Goal: Task Accomplishment & Management: Manage account settings

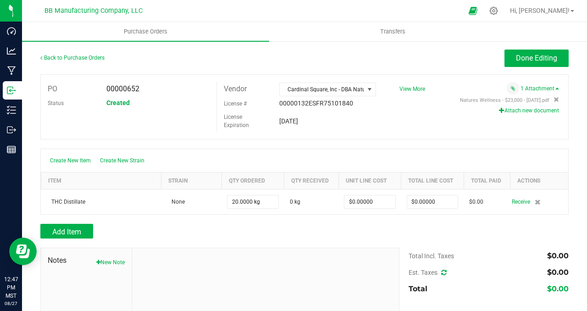
click at [406, 131] on div "PO 00000652 Status Created Vendor Cardinal Square, Inc - DBA Nature's Wellness …" at bounding box center [304, 106] width 528 height 65
click at [297, 231] on div "Add Item" at bounding box center [216, 231] width 352 height 15
click at [524, 58] on span "Done Editing" at bounding box center [536, 58] width 41 height 9
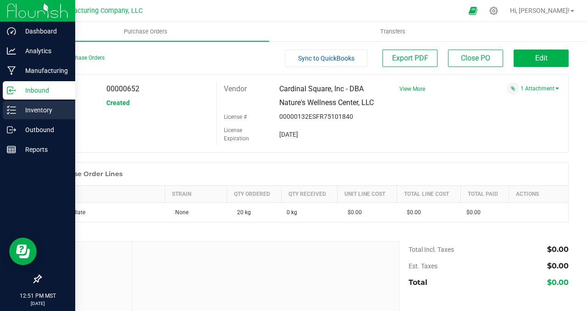
click at [39, 112] on p "Inventory" at bounding box center [43, 110] width 55 height 11
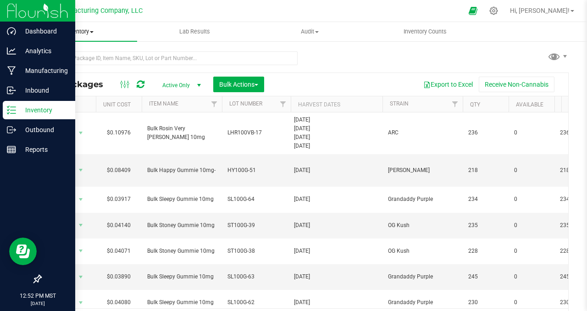
click at [93, 30] on span "Inventory" at bounding box center [79, 32] width 115 height 8
click at [77, 66] on span "All inventory" at bounding box center [53, 66] width 62 height 8
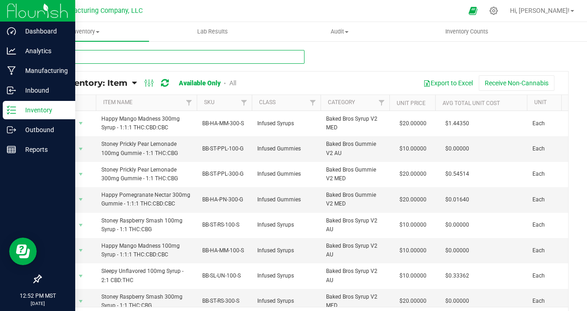
click at [74, 61] on input "text" at bounding box center [172, 57] width 264 height 14
click at [77, 59] on input "text" at bounding box center [172, 57] width 264 height 14
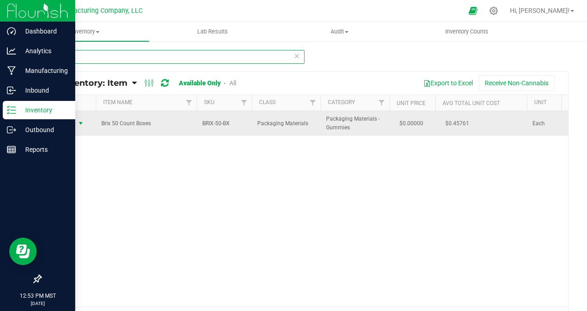
type input "brix 50"
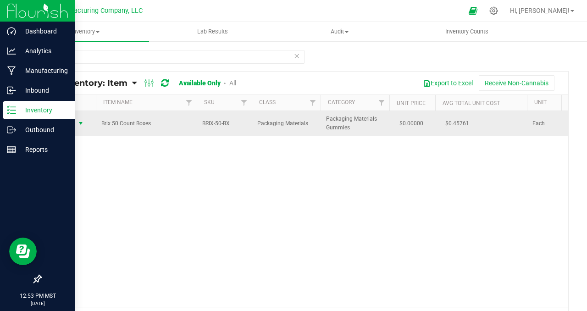
click at [81, 123] on span "select" at bounding box center [80, 123] width 7 height 7
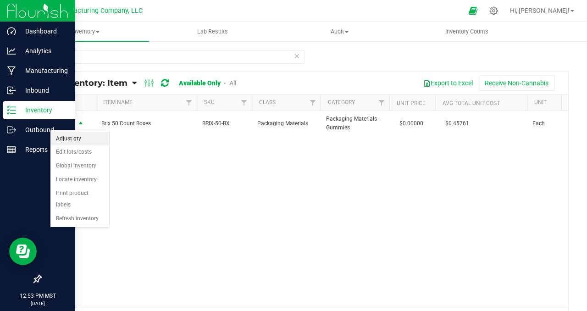
click at [81, 140] on li "Adjust qty" at bounding box center [79, 139] width 59 height 14
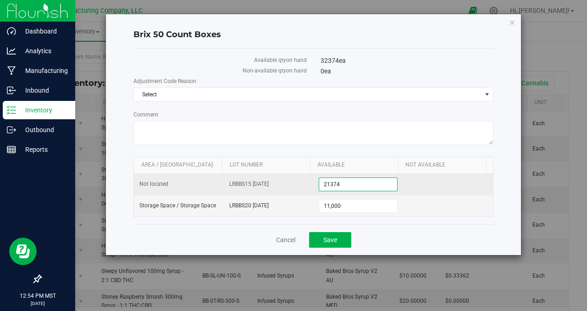
click at [359, 183] on span "21,374 21374" at bounding box center [358, 184] width 79 height 14
type input "20060"
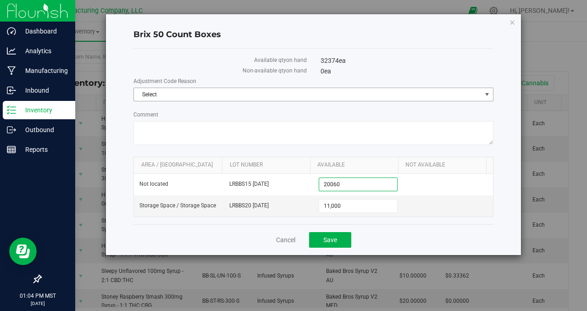
type input "20,060"
click at [483, 94] on span "select" at bounding box center [486, 94] width 7 height 7
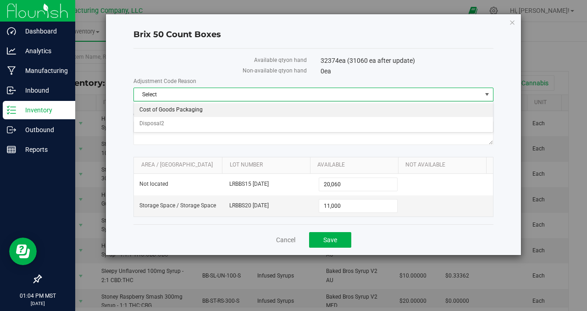
click at [176, 111] on li "Cost of Goods Packaging" at bounding box center [313, 110] width 359 height 14
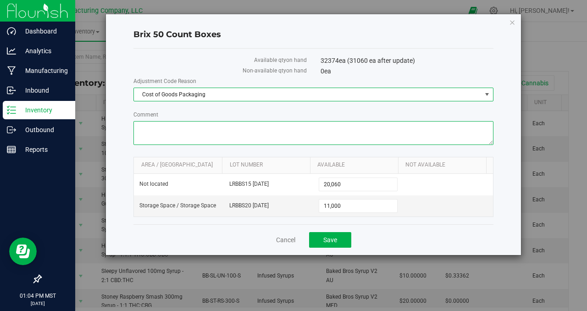
click at [173, 132] on textarea "Comment" at bounding box center [313, 133] width 360 height 24
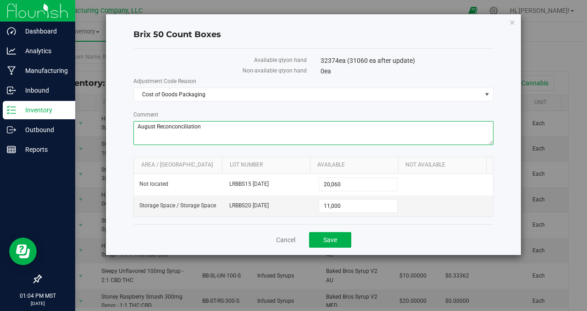
click at [232, 128] on textarea "Comment" at bounding box center [313, 133] width 360 height 24
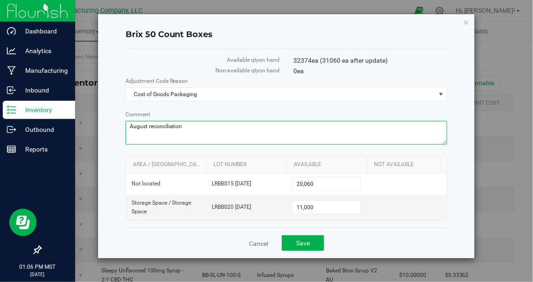
click at [226, 127] on textarea "Comment" at bounding box center [287, 133] width 322 height 24
drag, startPoint x: 197, startPoint y: 128, endPoint x: 121, endPoint y: 129, distance: 76.1
click at [121, 129] on div "Brix 50 Count Boxes Available qty on hand 32374 ea (31060 ea after update) Non-…" at bounding box center [286, 136] width 377 height 244
type textarea "August reconciliation"
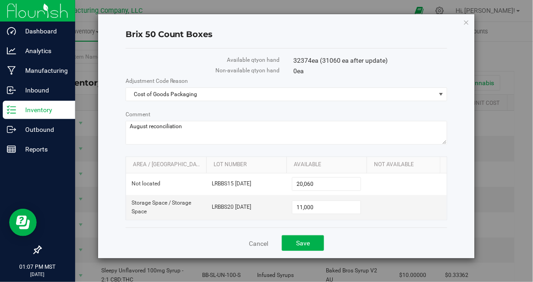
click at [203, 230] on div "Cancel Save" at bounding box center [287, 243] width 322 height 31
click at [364, 239] on div "Cancel Save" at bounding box center [287, 243] width 322 height 31
click at [298, 243] on span "Save" at bounding box center [303, 243] width 14 height 7
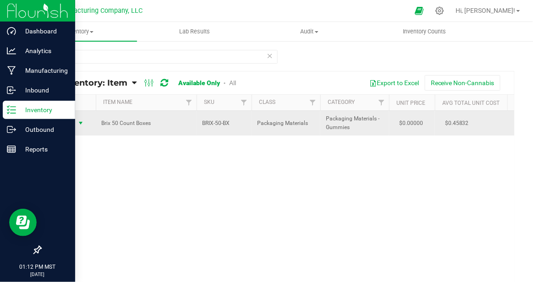
click at [80, 124] on span "select" at bounding box center [80, 123] width 7 height 7
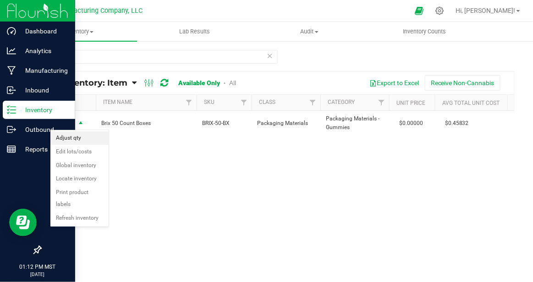
click at [77, 141] on li "Adjust qty" at bounding box center [79, 139] width 58 height 14
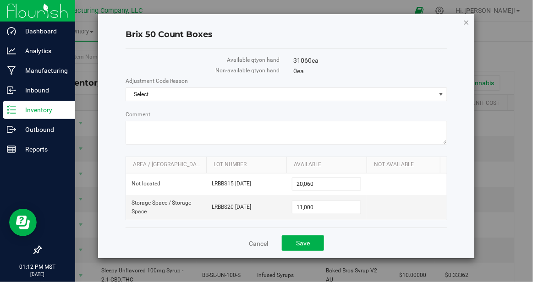
click at [468, 22] on icon "button" at bounding box center [466, 22] width 6 height 11
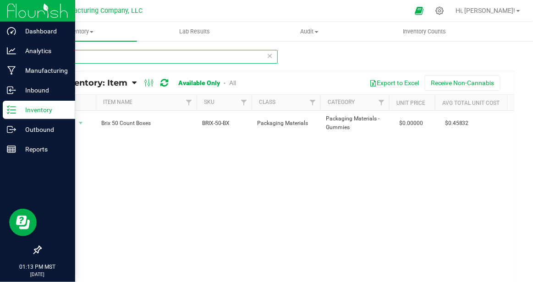
click at [85, 57] on input "brix 50" at bounding box center [158, 57] width 237 height 14
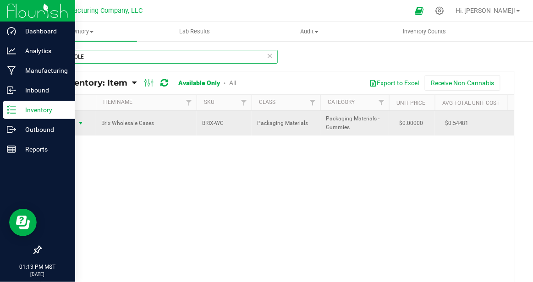
type input "brix WHOLE"
click at [80, 123] on span "select" at bounding box center [80, 123] width 7 height 7
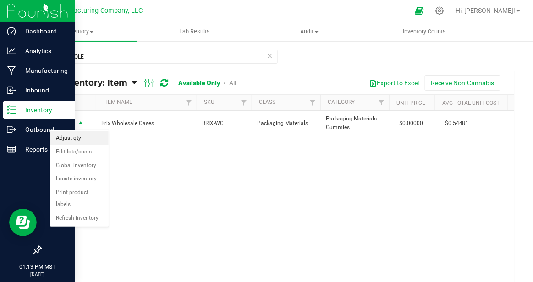
click at [79, 141] on li "Adjust qty" at bounding box center [79, 139] width 58 height 14
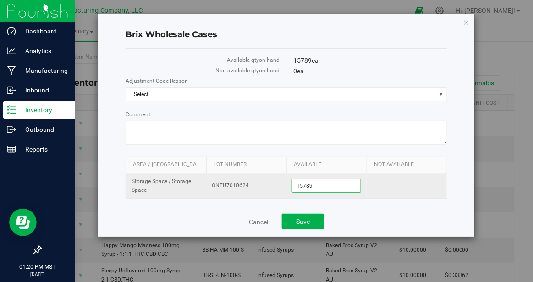
drag, startPoint x: 323, startPoint y: 185, endPoint x: 278, endPoint y: 183, distance: 44.9
click at [277, 183] on tr "Storage Space / Storage Space ONEU7010624 15,789 15789" at bounding box center [286, 186] width 321 height 25
type input "1600"
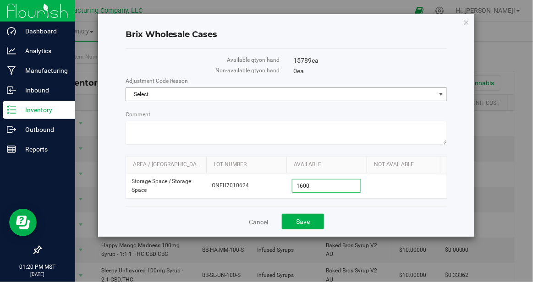
type input "1,600"
click at [443, 91] on span "select" at bounding box center [441, 94] width 7 height 7
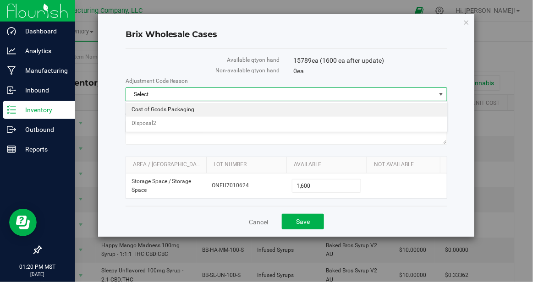
click at [186, 109] on li "Cost of Goods Packaging" at bounding box center [286, 110] width 321 height 14
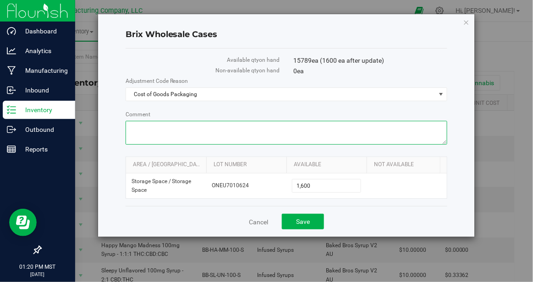
click at [155, 127] on textarea "Comment" at bounding box center [287, 133] width 322 height 24
paste textarea "August reconciliation"
type textarea "August reconciliation"
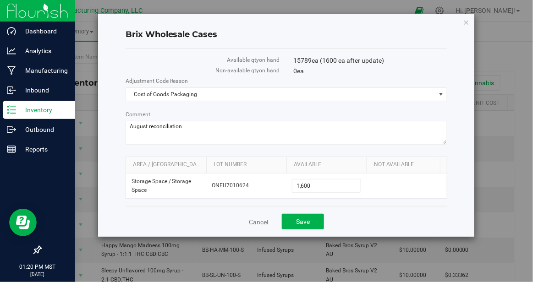
click at [387, 209] on div "Cancel Save" at bounding box center [287, 221] width 322 height 31
click at [304, 221] on span "Save" at bounding box center [303, 221] width 14 height 7
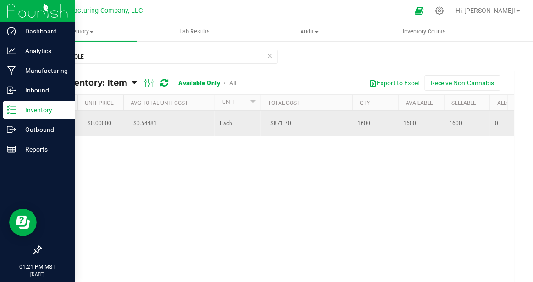
scroll to position [0, 128]
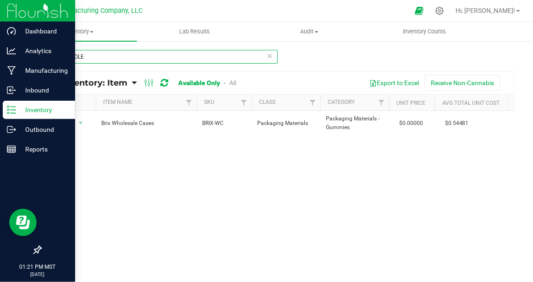
drag, startPoint x: 88, startPoint y: 58, endPoint x: 65, endPoint y: 61, distance: 22.6
click at [65, 61] on input "brix WHOLE" at bounding box center [158, 57] width 237 height 14
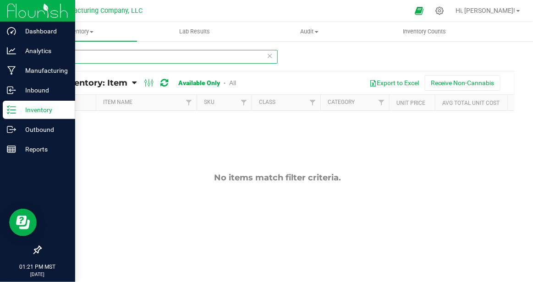
type input "b"
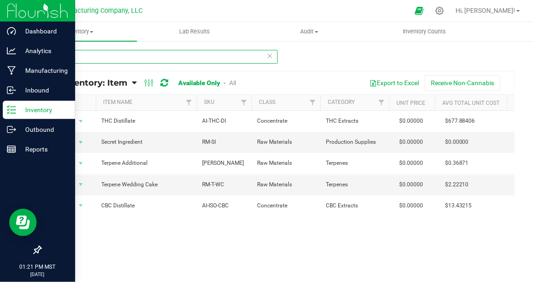
type input "D"
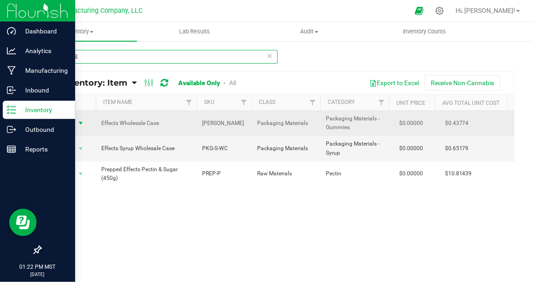
type input "EFFECTS"
click at [79, 124] on span "select" at bounding box center [80, 123] width 7 height 7
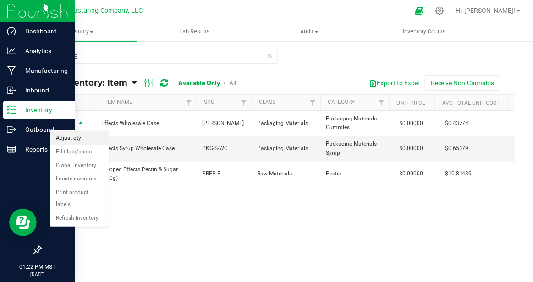
click at [80, 138] on li "Adjust qty" at bounding box center [79, 139] width 58 height 14
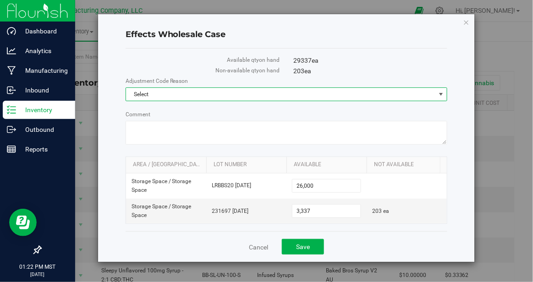
click at [443, 94] on span "select" at bounding box center [441, 94] width 7 height 7
click at [235, 116] on li "Cost of Goods Packaging" at bounding box center [286, 110] width 321 height 14
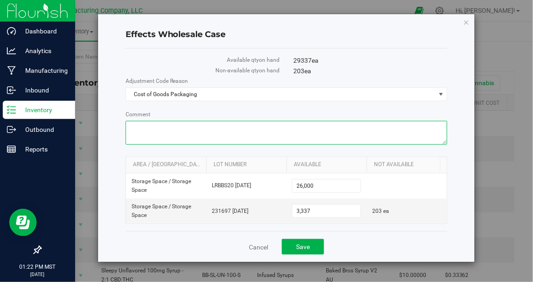
click at [160, 130] on textarea "Comment" at bounding box center [287, 133] width 322 height 24
paste textarea "August reconciliation"
type textarea "August reconciliation"
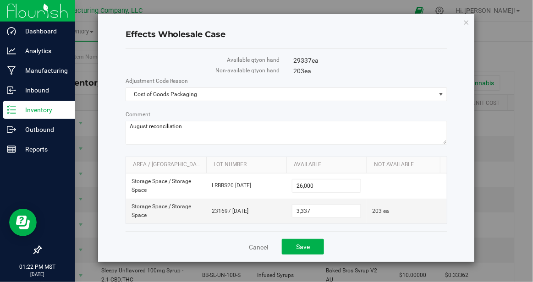
click at [114, 176] on div "Effects Wholesale Case Available qty on hand 29337 ea Non-available qty on hand…" at bounding box center [286, 138] width 377 height 248
drag, startPoint x: 317, startPoint y: 209, endPoint x: 293, endPoint y: 207, distance: 24.4
click at [293, 207] on span "3,337 3337" at bounding box center [326, 211] width 69 height 14
type input "2200"
type input "2,200"
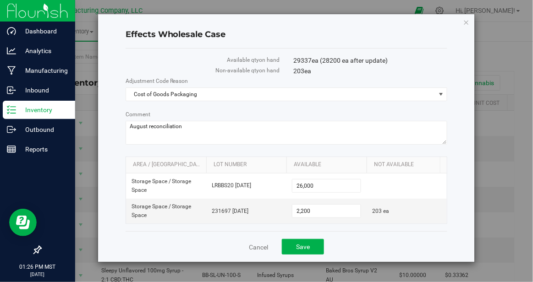
click at [369, 244] on div "Cancel Save" at bounding box center [287, 247] width 322 height 31
click at [259, 247] on link "Cancel" at bounding box center [258, 247] width 19 height 9
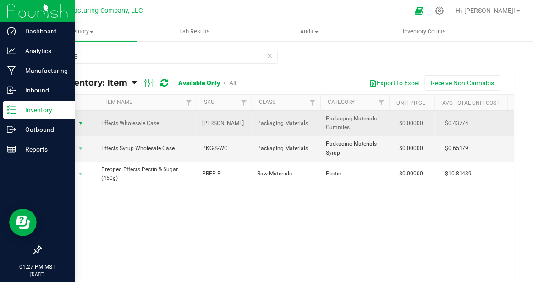
click at [83, 124] on span "select" at bounding box center [80, 123] width 7 height 7
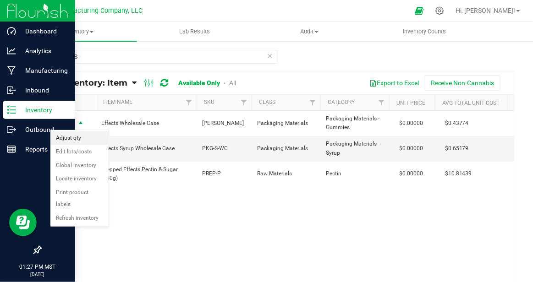
click at [88, 142] on li "Adjust qty" at bounding box center [79, 139] width 58 height 14
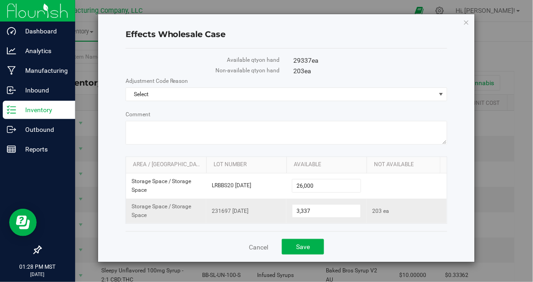
click at [254, 210] on span "231697 [DATE]" at bounding box center [246, 211] width 69 height 9
drag, startPoint x: 257, startPoint y: 210, endPoint x: 216, endPoint y: 210, distance: 40.8
click at [215, 209] on span "231697 [DATE]" at bounding box center [246, 211] width 69 height 9
click at [264, 210] on span "231697 [DATE]" at bounding box center [246, 211] width 69 height 9
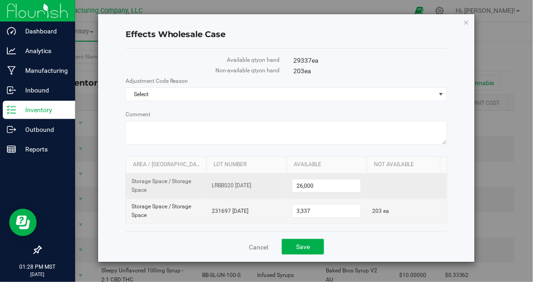
drag, startPoint x: 267, startPoint y: 185, endPoint x: 212, endPoint y: 185, distance: 55.0
click at [209, 185] on td "LRBBS20 [DATE]" at bounding box center [246, 186] width 80 height 25
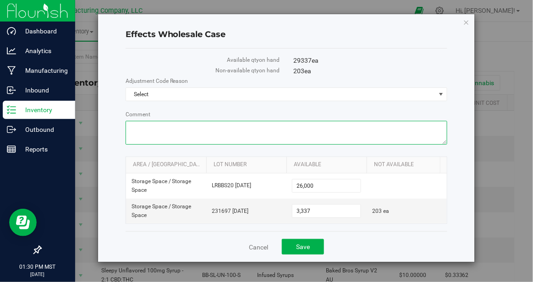
click at [168, 130] on textarea "Comment" at bounding box center [287, 133] width 322 height 24
paste textarea "Effects Wholesale Box"
drag, startPoint x: 193, startPoint y: 127, endPoint x: 123, endPoint y: 122, distance: 69.9
click at [123, 122] on div "Effects Wholesale Case Available qty on hand 29337 ea Non-available qty on hand…" at bounding box center [286, 138] width 377 height 248
type textarea "A"
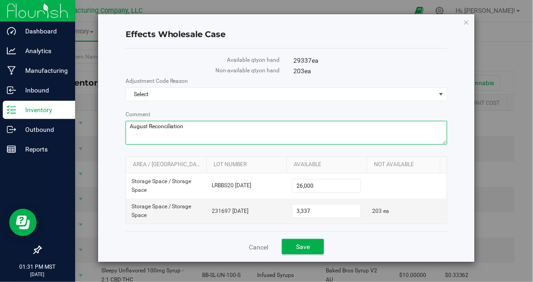
drag, startPoint x: 187, startPoint y: 127, endPoint x: 127, endPoint y: 120, distance: 60.9
click at [127, 120] on div "Comment" at bounding box center [287, 128] width 322 height 37
type textarea "August Reconciliation"
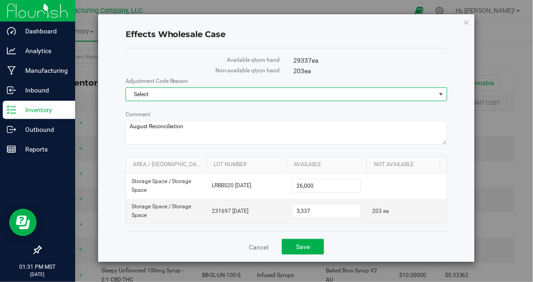
click at [441, 94] on span "select" at bounding box center [441, 94] width 7 height 7
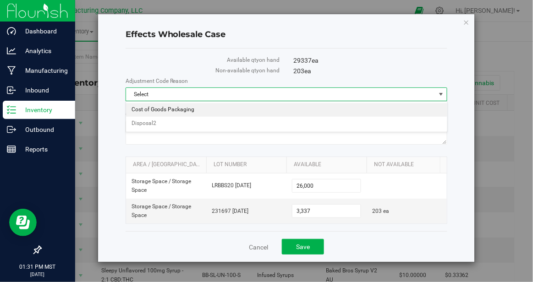
click at [197, 110] on li "Cost of Goods Packaging" at bounding box center [286, 110] width 321 height 14
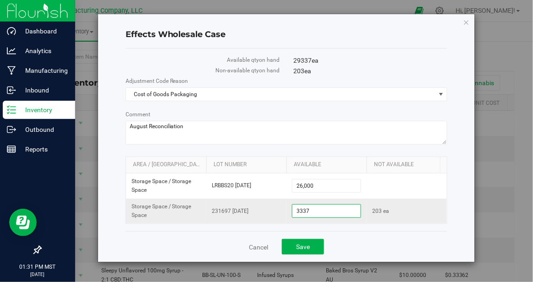
drag, startPoint x: 319, startPoint y: 211, endPoint x: 273, endPoint y: 207, distance: 46.0
click at [273, 207] on tr "Storage Space / Storage Space 231697 [DATE] 3,337 3337 203 ea" at bounding box center [286, 211] width 321 height 25
type input "2200"
type input "2,200"
click at [392, 239] on div "Cancel Save" at bounding box center [287, 247] width 322 height 31
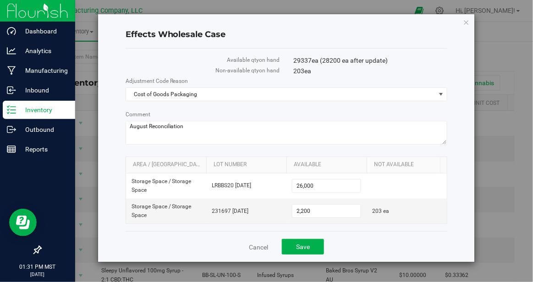
click at [381, 247] on div "Cancel Save" at bounding box center [287, 247] width 322 height 31
click at [307, 246] on span "Save" at bounding box center [303, 246] width 14 height 7
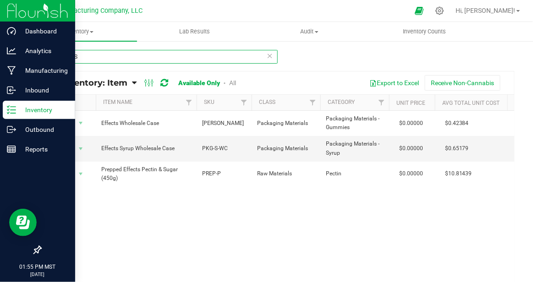
drag, startPoint x: 84, startPoint y: 55, endPoint x: 27, endPoint y: 51, distance: 57.9
click at [27, 51] on div "EFFECTS All Inventory: Item Item Summary Item (default) Item by Strain Item by …" at bounding box center [277, 183] width 511 height 287
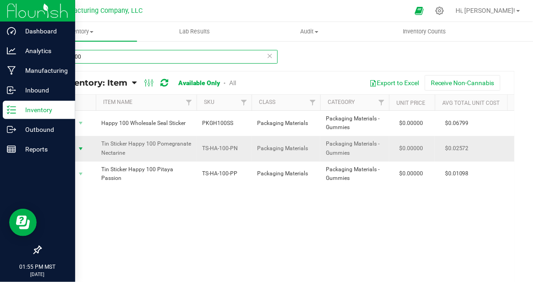
type input "happy 100"
click at [81, 148] on span "select" at bounding box center [80, 148] width 7 height 7
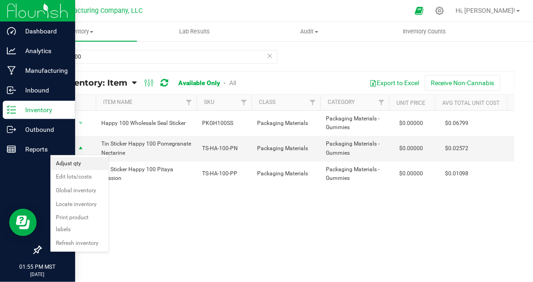
click at [80, 164] on li "Adjust qty" at bounding box center [79, 164] width 58 height 14
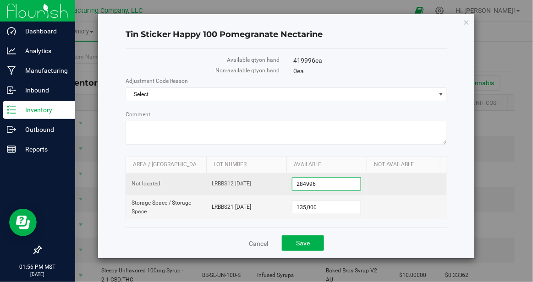
drag, startPoint x: 324, startPoint y: 181, endPoint x: 281, endPoint y: 183, distance: 42.7
click at [281, 184] on tr "Not located LRBBS12 [DATE] 284,996 284996" at bounding box center [286, 185] width 321 height 22
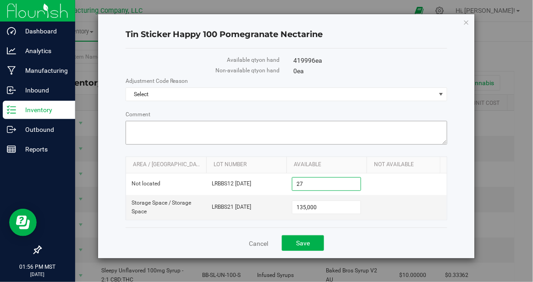
type input "277"
click at [260, 242] on link "Cancel" at bounding box center [258, 243] width 19 height 9
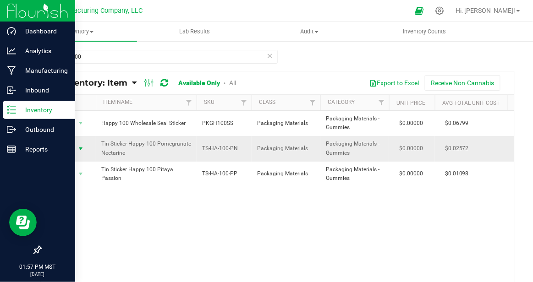
click at [84, 147] on span "select" at bounding box center [80, 148] width 7 height 7
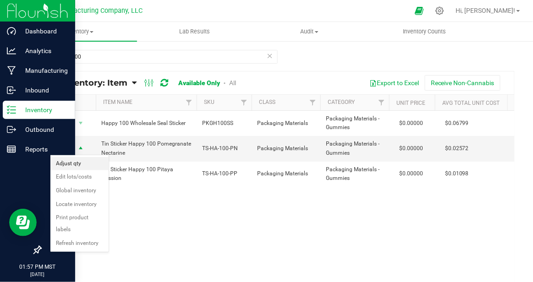
click at [86, 164] on li "Adjust qty" at bounding box center [79, 164] width 58 height 14
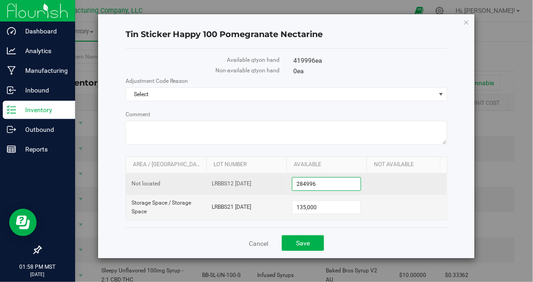
drag, startPoint x: 320, startPoint y: 185, endPoint x: 282, endPoint y: 182, distance: 38.1
click at [282, 182] on tr "Not located LRBBS12 [DATE] 284,996 284996" at bounding box center [286, 185] width 321 height 22
type input "277634"
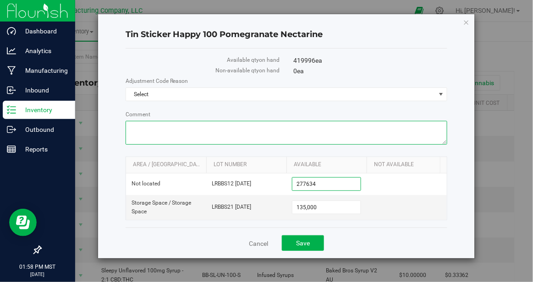
type input "277,634"
click at [254, 127] on textarea "Comment" at bounding box center [287, 133] width 322 height 24
paste textarea "August Reconciliation"
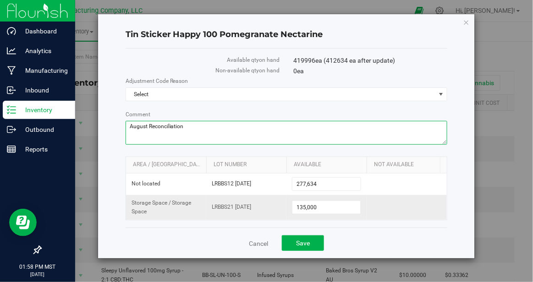
type textarea "August Reconciliation"
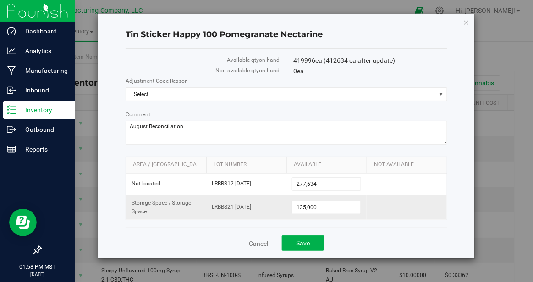
click at [423, 210] on td at bounding box center [407, 207] width 80 height 25
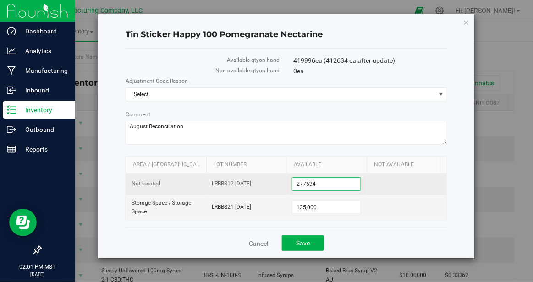
drag, startPoint x: 321, startPoint y: 183, endPoint x: 278, endPoint y: 183, distance: 43.1
click at [278, 183] on tr "Not located LRBBS12 [DATE] 277,634 277634" at bounding box center [286, 185] width 321 height 22
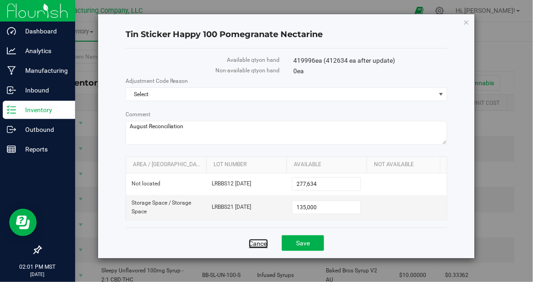
click at [258, 243] on link "Cancel" at bounding box center [258, 243] width 19 height 9
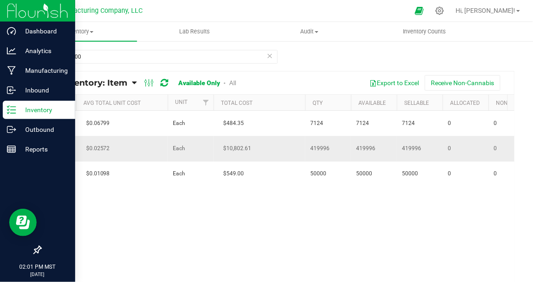
scroll to position [0, 372]
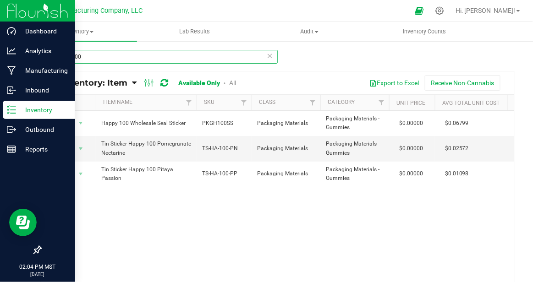
drag, startPoint x: 72, startPoint y: 57, endPoint x: 40, endPoint y: 55, distance: 31.7
click at [39, 55] on div "happy 100 All Inventory: Item Item Summary Item (default) Item by Strain Item b…" at bounding box center [277, 183] width 511 height 287
type input "stoney 100"
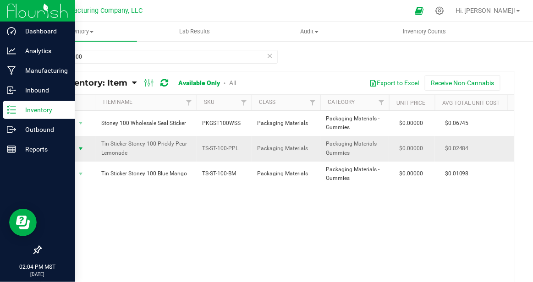
click at [81, 149] on span "select" at bounding box center [80, 148] width 7 height 7
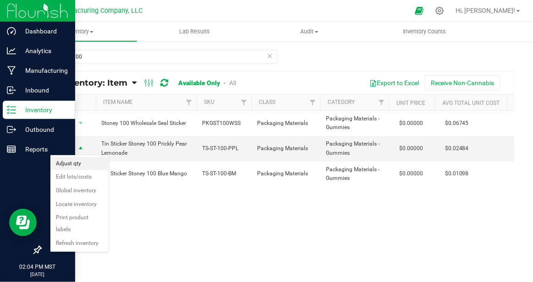
click at [83, 164] on li "Adjust qty" at bounding box center [79, 164] width 58 height 14
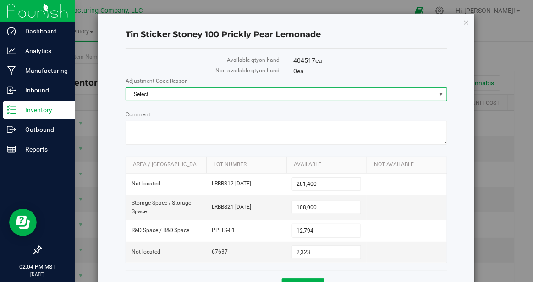
click at [444, 93] on span "select" at bounding box center [441, 94] width 7 height 7
click at [192, 111] on li "Cost of Goods Packaging" at bounding box center [286, 110] width 321 height 14
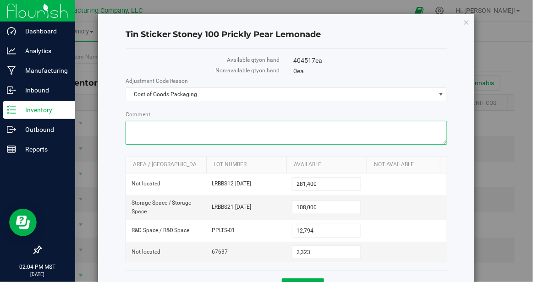
click at [154, 128] on textarea "Comment" at bounding box center [287, 133] width 322 height 24
paste textarea "August Reconciliation"
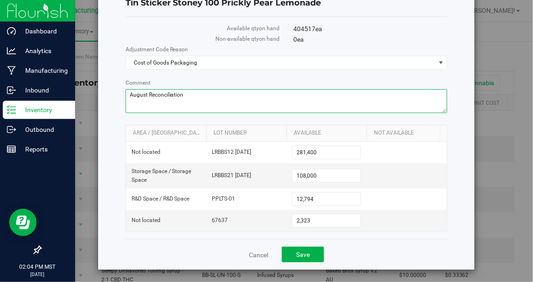
scroll to position [31, 0]
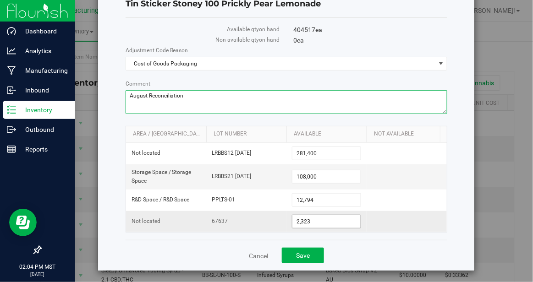
type textarea "August Reconciliation"
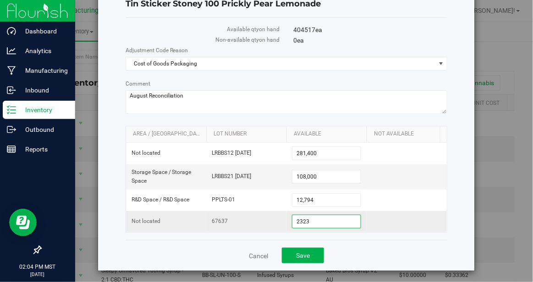
drag, startPoint x: 315, startPoint y: 221, endPoint x: 286, endPoint y: 220, distance: 28.9
click at [286, 220] on tr "Not located 67637 2,323 2323" at bounding box center [286, 221] width 321 height 21
click at [258, 254] on link "Cancel" at bounding box center [258, 256] width 19 height 9
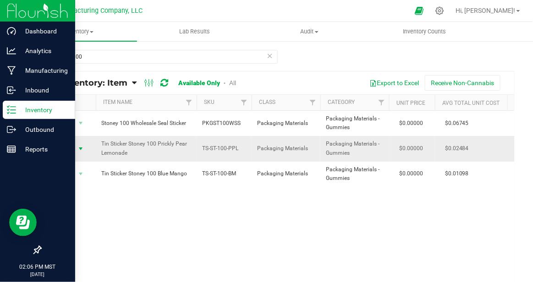
click at [81, 149] on span "select" at bounding box center [80, 148] width 7 height 7
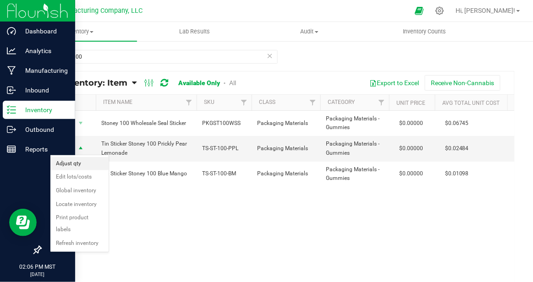
click at [85, 164] on li "Adjust qty" at bounding box center [79, 164] width 58 height 14
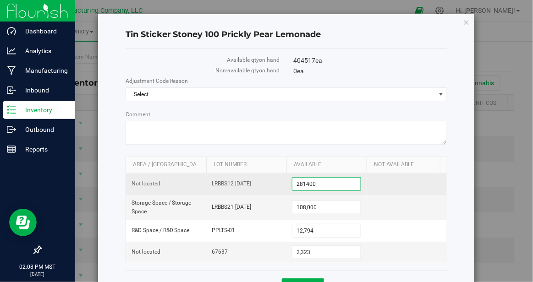
drag, startPoint x: 323, startPoint y: 181, endPoint x: 272, endPoint y: 183, distance: 50.5
click at [272, 183] on tr "Not located LRBBS12 [DATE] 281,400 281400" at bounding box center [286, 185] width 321 height 22
type input "237301"
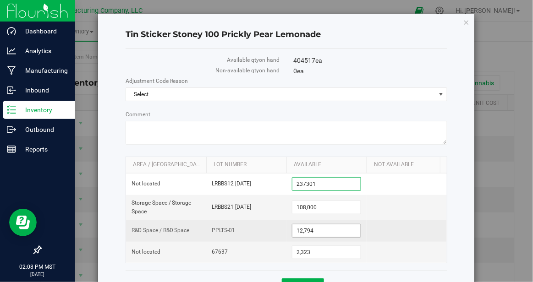
type input "237,301"
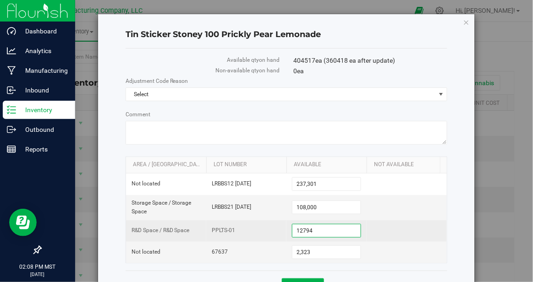
drag, startPoint x: 317, startPoint y: 231, endPoint x: 255, endPoint y: 228, distance: 62.0
click at [255, 228] on tr "R&D Space / R&D Space PPLTS-01 12,794 12794" at bounding box center [286, 232] width 321 height 22
type input "0"
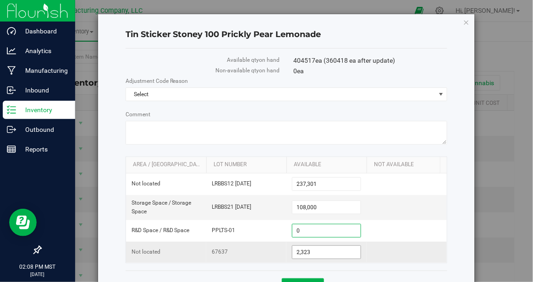
type input "0"
drag, startPoint x: 318, startPoint y: 253, endPoint x: 278, endPoint y: 249, distance: 40.1
click at [278, 249] on tr "Not located 67637 2,323 2323" at bounding box center [286, 252] width 321 height 21
type input "0"
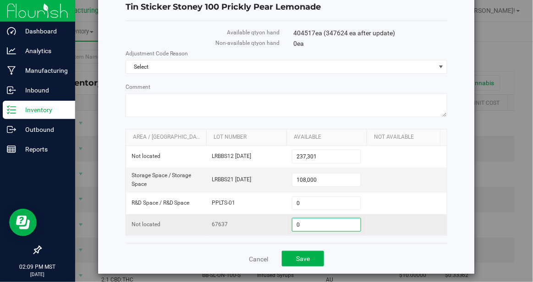
scroll to position [32, 0]
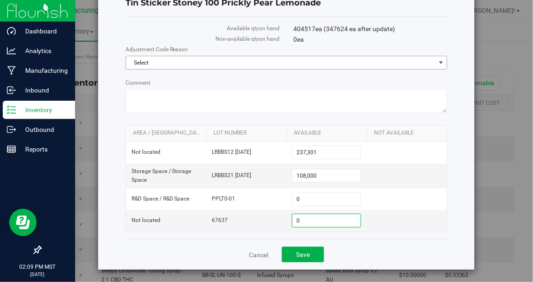
type input "0"
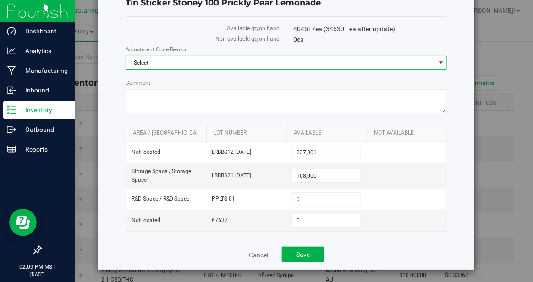
click at [442, 63] on span "select" at bounding box center [441, 62] width 7 height 7
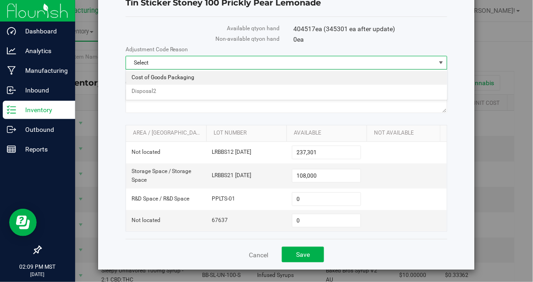
click at [169, 79] on li "Cost of Goods Packaging" at bounding box center [286, 78] width 321 height 14
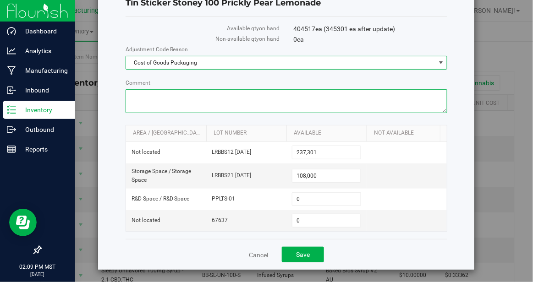
click at [156, 96] on textarea "Comment" at bounding box center [287, 101] width 322 height 24
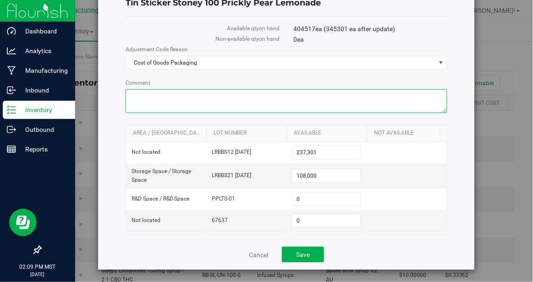
paste textarea "August Reconciliation"
type textarea "August Reconciliation"
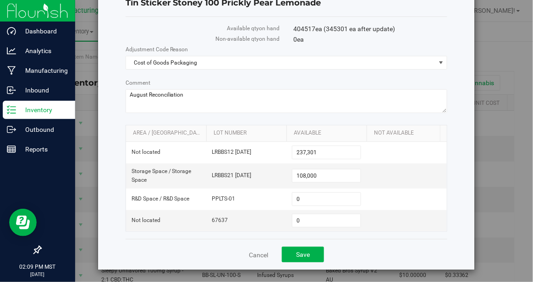
click at [108, 176] on div "Tin Sticker Stoney 100 Prickly Pear Lemonade Available qty on hand 404517 ea (3…" at bounding box center [286, 126] width 377 height 287
click at [362, 247] on div "Cancel Save" at bounding box center [287, 254] width 322 height 31
click at [305, 253] on span "Save" at bounding box center [303, 254] width 14 height 7
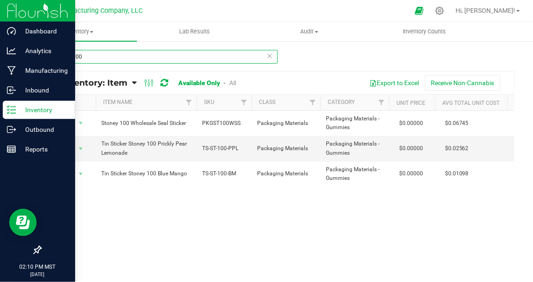
drag, startPoint x: 72, startPoint y: 58, endPoint x: 43, endPoint y: 58, distance: 28.9
click at [43, 58] on input "stoney 100" at bounding box center [158, 57] width 237 height 14
type input "SLEEPY 100"
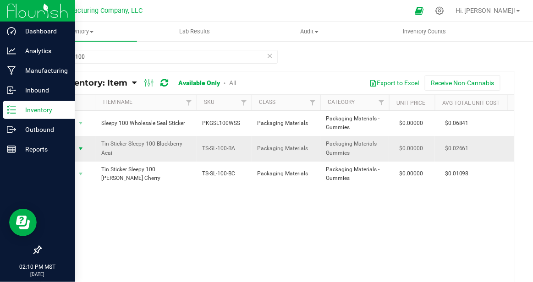
click at [82, 149] on span "select" at bounding box center [80, 148] width 7 height 7
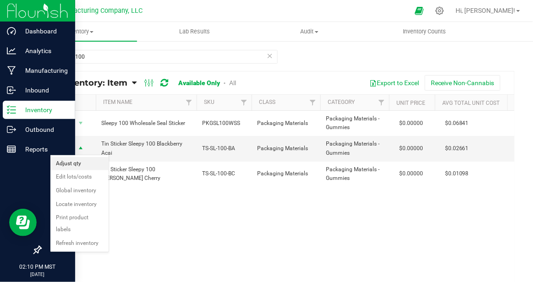
click at [79, 162] on li "Adjust qty" at bounding box center [79, 164] width 58 height 14
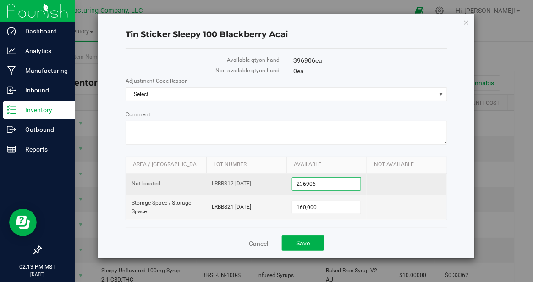
drag, startPoint x: 325, startPoint y: 183, endPoint x: 292, endPoint y: 182, distance: 33.5
click at [292, 182] on td "236,906 236906" at bounding box center [327, 185] width 80 height 22
type input "233553"
type input "233,553"
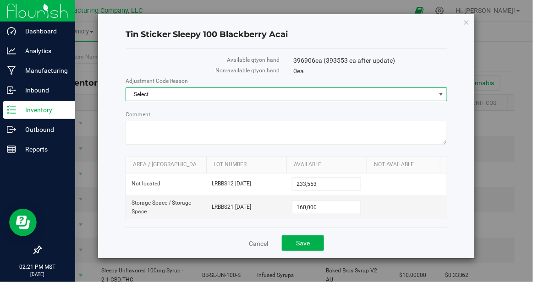
click at [441, 95] on span "select" at bounding box center [441, 94] width 7 height 7
click at [193, 112] on li "Cost of Goods Packaging" at bounding box center [286, 110] width 321 height 14
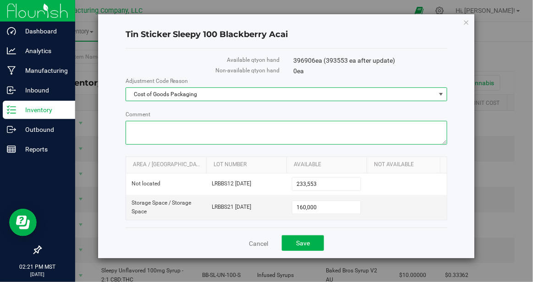
click at [162, 128] on textarea "Comment" at bounding box center [287, 133] width 322 height 24
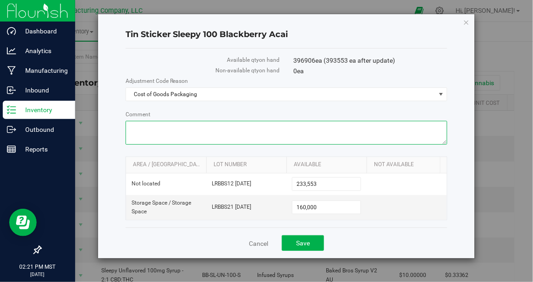
paste textarea "August Reconciliation"
type textarea "August Reconciliation"
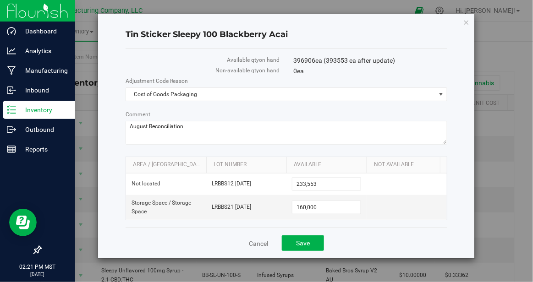
click at [111, 192] on div "Tin Sticker Sleepy 100 Blackberry Acai Available qty on hand 396906 ea (393553 …" at bounding box center [286, 136] width 377 height 244
click at [303, 241] on span "Save" at bounding box center [303, 243] width 14 height 7
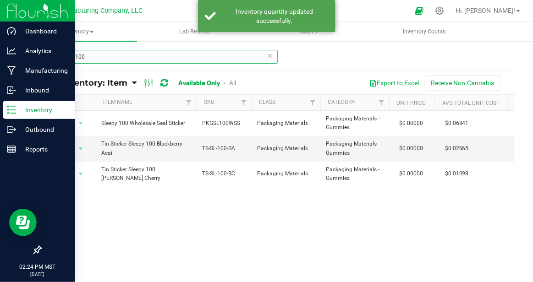
click at [94, 58] on input "SLEEPY 100" at bounding box center [158, 57] width 237 height 14
type input "S"
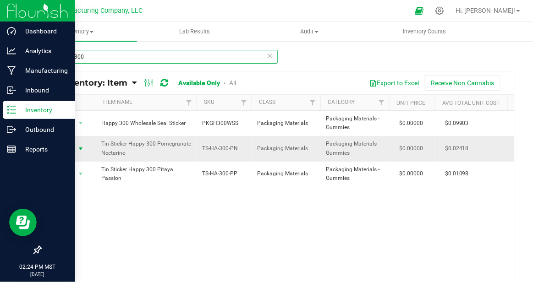
type input "HAPPY 300"
click at [84, 149] on span "select" at bounding box center [80, 148] width 7 height 7
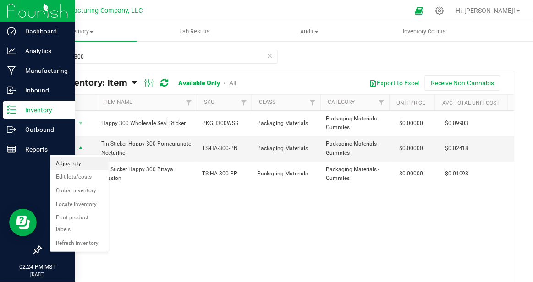
click at [82, 162] on li "Adjust qty" at bounding box center [79, 164] width 58 height 14
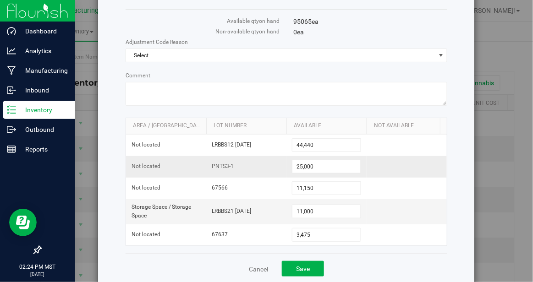
scroll to position [53, 0]
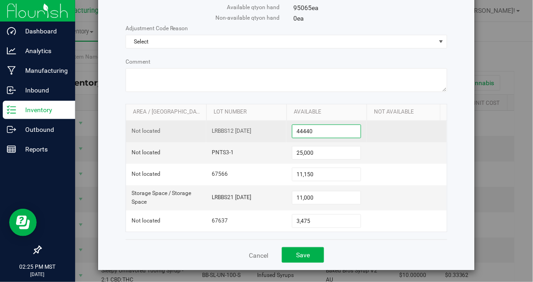
drag, startPoint x: 320, startPoint y: 131, endPoint x: 293, endPoint y: 127, distance: 27.8
click at [293, 127] on span "44,440 44440" at bounding box center [326, 132] width 69 height 14
type input "47913"
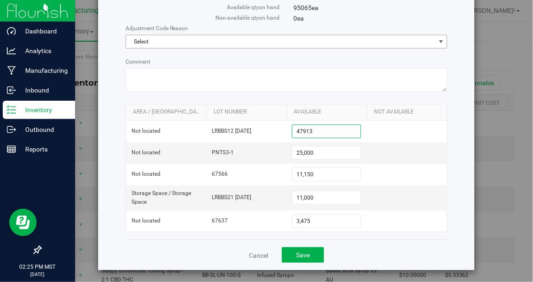
type input "47,913"
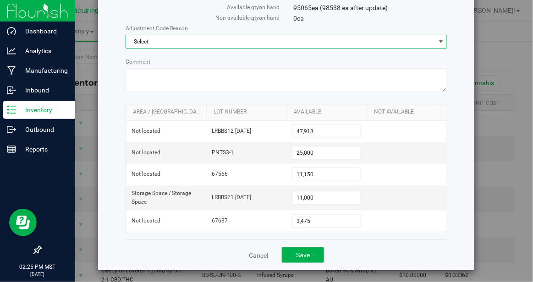
click at [445, 42] on span "select" at bounding box center [441, 41] width 7 height 7
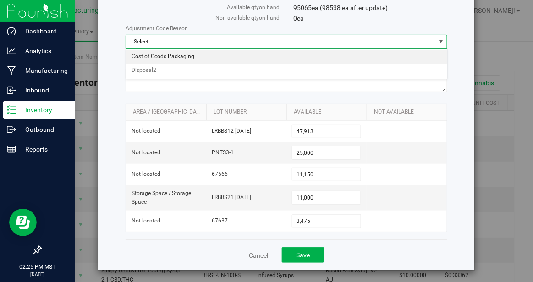
click at [178, 59] on li "Cost of Goods Packaging" at bounding box center [286, 57] width 321 height 14
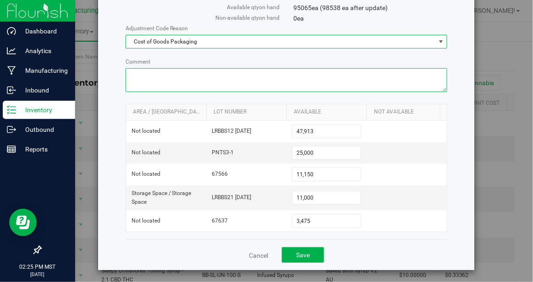
click at [148, 76] on textarea "Comment" at bounding box center [287, 80] width 322 height 24
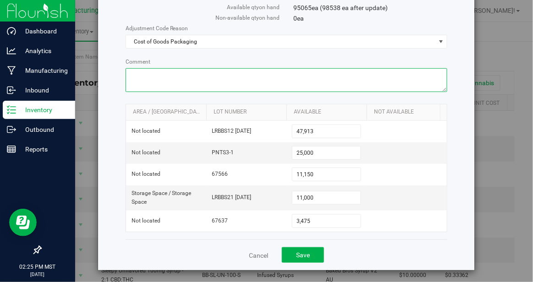
paste textarea "August Reconciliation"
type textarea "August Reconciliation"
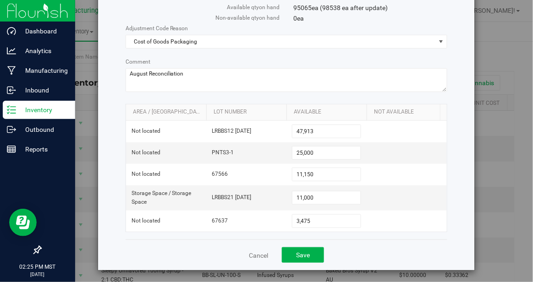
click at [457, 58] on div "Tin Sticker Happy 300 Pomegranate Nectarine Available qty on hand 95065 ea (985…" at bounding box center [286, 115] width 377 height 309
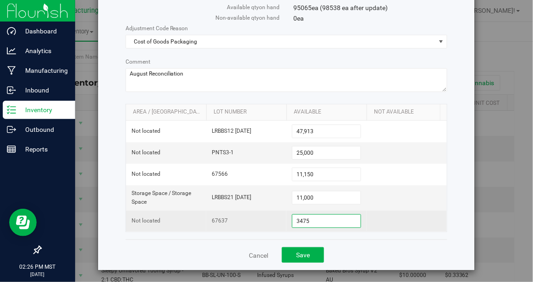
drag, startPoint x: 312, startPoint y: 220, endPoint x: 265, endPoint y: 215, distance: 47.9
click at [265, 215] on tr "Not located 67637 3,475 3475" at bounding box center [286, 221] width 321 height 21
type input "0"
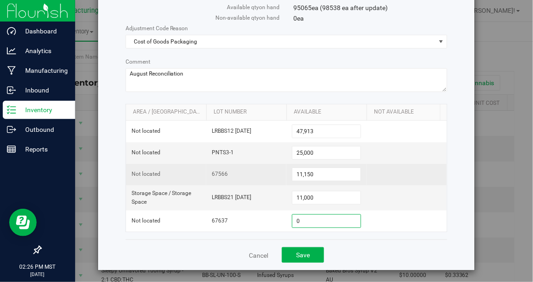
type input "0"
click at [392, 171] on td at bounding box center [407, 175] width 80 height 22
drag, startPoint x: 323, startPoint y: 173, endPoint x: 283, endPoint y: 168, distance: 40.1
click at [283, 168] on tr "Not located 67566 11,150 11150" at bounding box center [286, 175] width 321 height 22
type input "0"
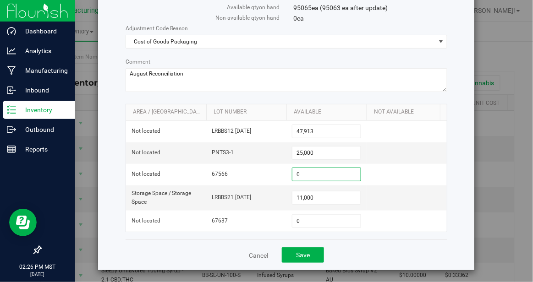
type input "0"
click at [456, 171] on div "Tin Sticker Happy 300 Pomegranate Nectarine Available qty on hand 95065 ea (950…" at bounding box center [286, 115] width 377 height 309
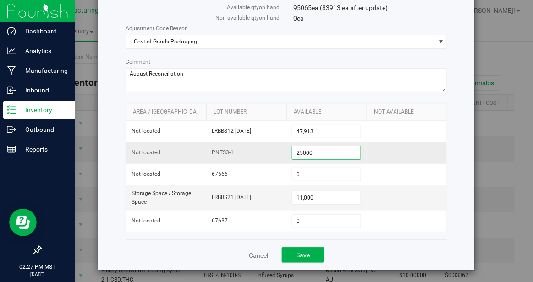
drag, startPoint x: 320, startPoint y: 150, endPoint x: 279, endPoint y: 149, distance: 40.8
click at [279, 149] on tr "Not located PNTS3-1 25,000 25000" at bounding box center [286, 154] width 321 height 22
type input "0"
click at [464, 154] on div "Tin Sticker Happy 300 Pomegranate Nectarine Available qty on hand 95065 ea (839…" at bounding box center [286, 115] width 377 height 309
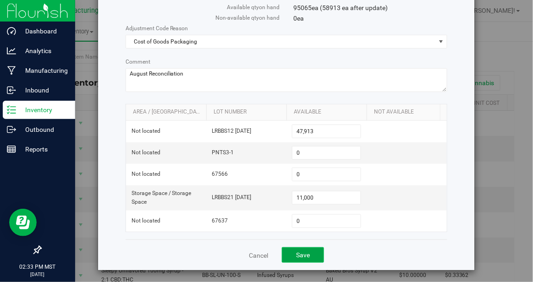
click at [303, 253] on span "Save" at bounding box center [303, 255] width 14 height 7
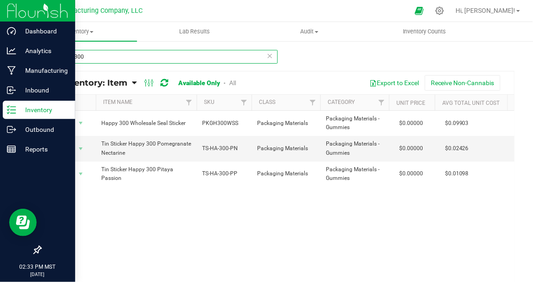
drag, startPoint x: 73, startPoint y: 57, endPoint x: 47, endPoint y: 57, distance: 26.1
click at [47, 57] on input "HAPPY 300" at bounding box center [158, 57] width 237 height 14
type input "STONEY 300"
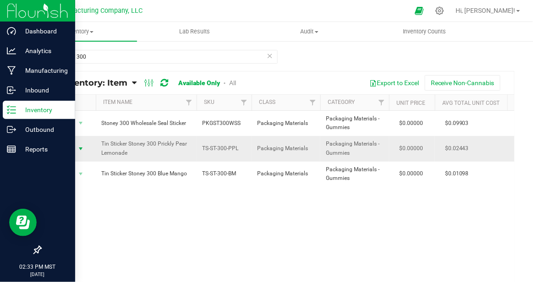
click at [82, 148] on span "select" at bounding box center [80, 148] width 7 height 7
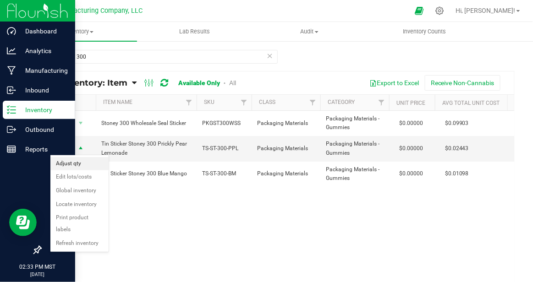
click at [77, 161] on li "Adjust qty" at bounding box center [79, 164] width 58 height 14
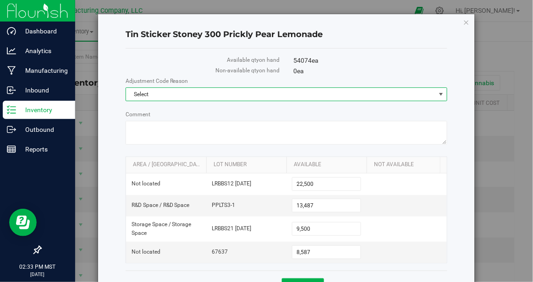
click at [440, 90] on span "select" at bounding box center [441, 94] width 11 height 13
click at [190, 111] on li "Cost of Goods Packaging" at bounding box center [286, 110] width 321 height 14
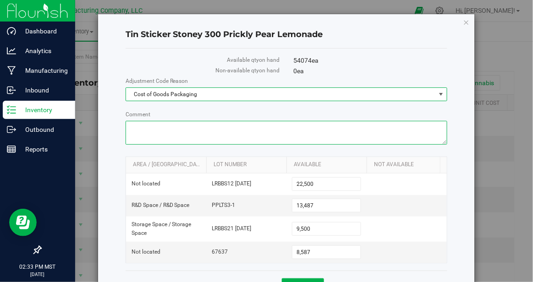
click at [163, 127] on textarea "Comment" at bounding box center [287, 133] width 322 height 24
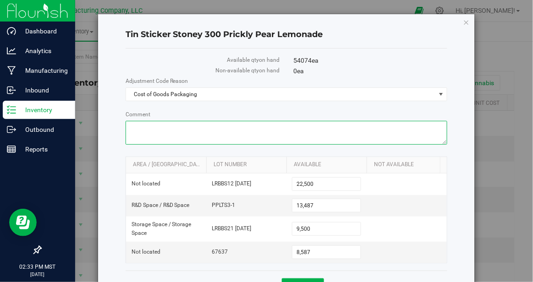
paste textarea "August Reconciliation"
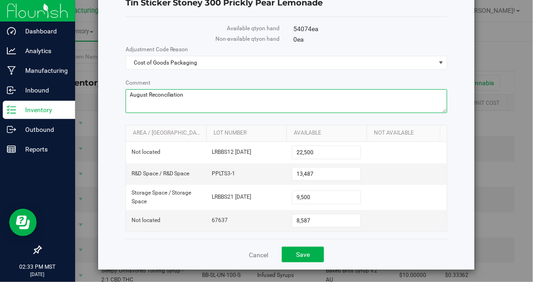
type textarea "August Reconciliation"
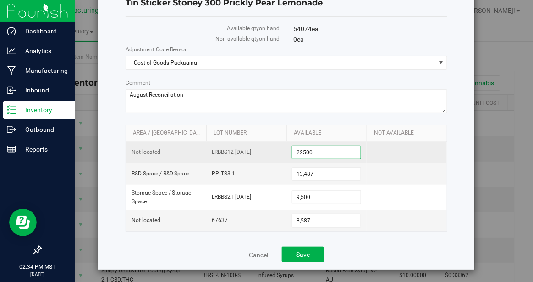
drag, startPoint x: 324, startPoint y: 154, endPoint x: 292, endPoint y: 148, distance: 33.0
click at [292, 148] on td "22,500 22500" at bounding box center [327, 153] width 80 height 22
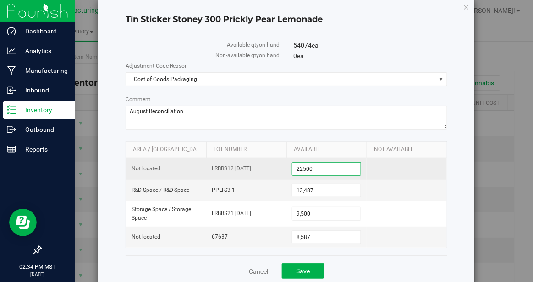
scroll to position [18, 0]
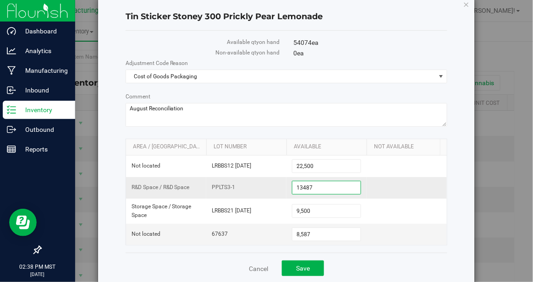
drag, startPoint x: 323, startPoint y: 185, endPoint x: 255, endPoint y: 185, distance: 67.9
click at [255, 185] on tr "R&D Space / R&D Space PPLTS3-1 13,487 13487" at bounding box center [286, 188] width 321 height 22
type input "0"
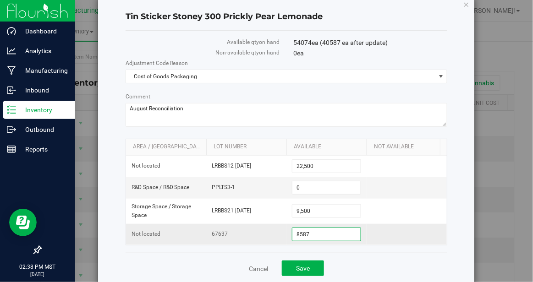
drag, startPoint x: 314, startPoint y: 234, endPoint x: 257, endPoint y: 234, distance: 56.4
click at [257, 234] on tr "Not located 67637 8,587 8587" at bounding box center [286, 234] width 321 height 21
type input "0"
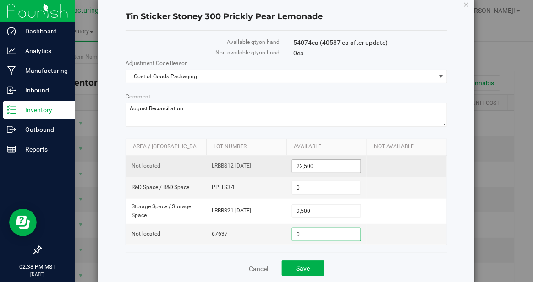
type input "0"
drag, startPoint x: 328, startPoint y: 166, endPoint x: 278, endPoint y: 166, distance: 50.4
click at [278, 166] on tr "Not located LRBBS12 [DATE] 22,500 22500" at bounding box center [286, 167] width 321 height 22
type input "36522"
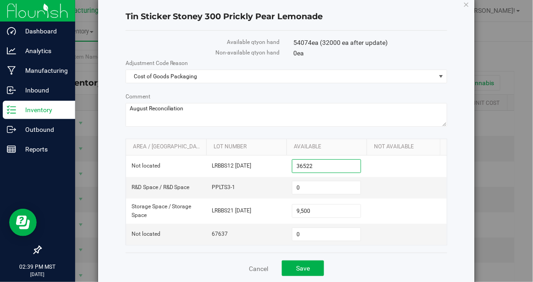
type input "36,522"
click at [468, 186] on div "Tin Sticker Stoney 300 Prickly Pear Lemonade Available qty on hand 54074 ea (46…" at bounding box center [286, 139] width 377 height 287
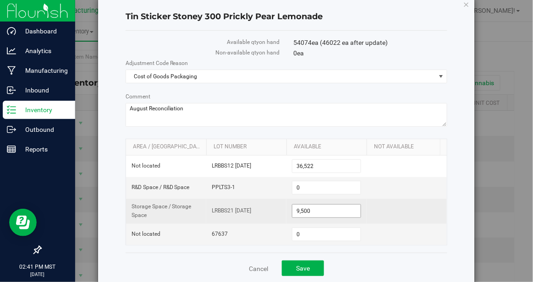
click at [319, 210] on span "9,500 9500" at bounding box center [326, 211] width 69 height 14
type input "9595"
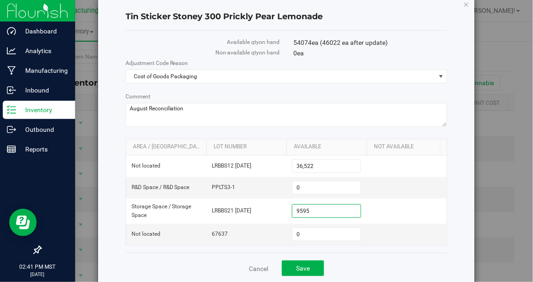
type input "9,595"
click at [457, 207] on div "Tin Sticker Stoney 300 Prickly Pear Lemonade Available qty on hand 54074 ea (46…" at bounding box center [286, 139] width 377 height 287
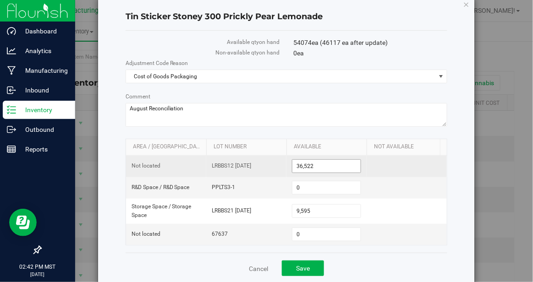
scroll to position [32, 0]
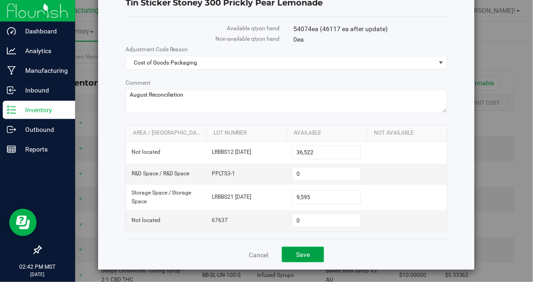
click at [307, 252] on span "Save" at bounding box center [303, 254] width 14 height 7
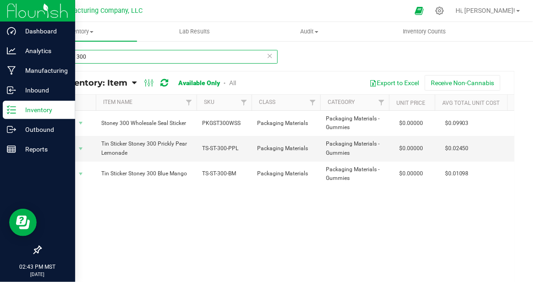
drag, startPoint x: 77, startPoint y: 57, endPoint x: 48, endPoint y: 59, distance: 29.4
click at [51, 58] on input "STONEY 300" at bounding box center [158, 57] width 237 height 14
click at [112, 54] on input "SLEEPY 300" at bounding box center [158, 57] width 237 height 14
type input "SLEEPY 300"
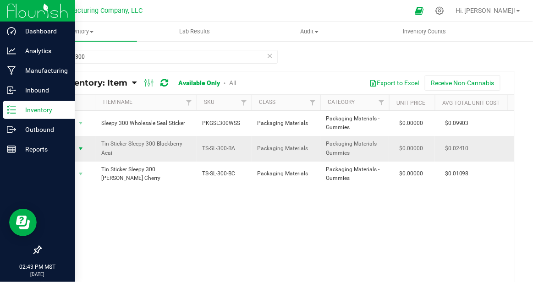
click at [80, 147] on span "select" at bounding box center [80, 148] width 7 height 7
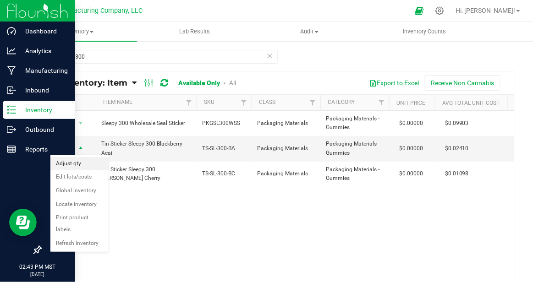
click at [92, 160] on li "Adjust qty" at bounding box center [79, 164] width 58 height 14
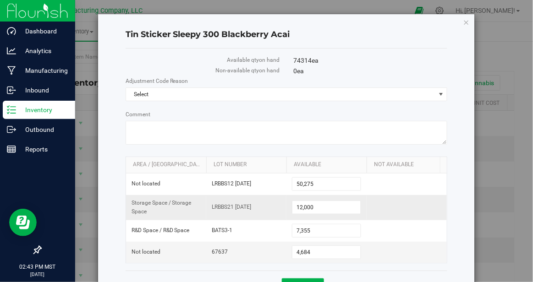
scroll to position [32, 0]
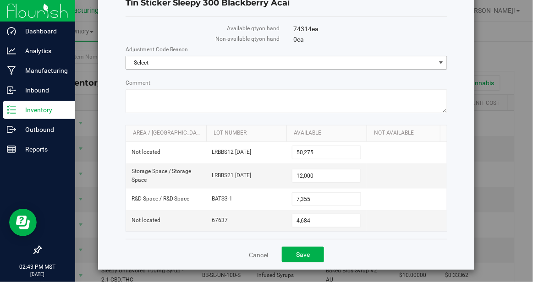
click at [441, 62] on span "select" at bounding box center [441, 62] width 7 height 7
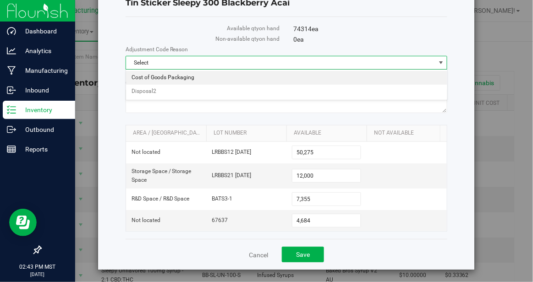
click at [190, 77] on li "Cost of Goods Packaging" at bounding box center [286, 78] width 321 height 14
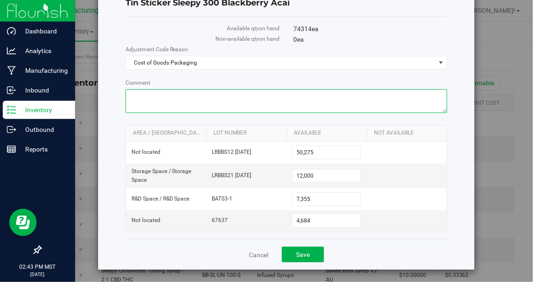
click at [159, 97] on textarea "Comment" at bounding box center [287, 101] width 322 height 24
paste textarea "August Reconciliation"
type textarea "August Reconciliation"
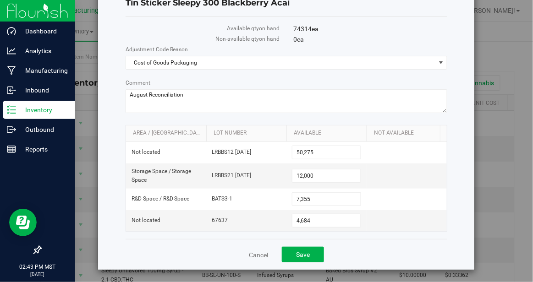
click at [112, 122] on div "Tin Sticker Sleepy 300 Blackberry Acai Available qty on hand 74314 ea Non-avail…" at bounding box center [286, 126] width 377 height 287
drag, startPoint x: 316, startPoint y: 220, endPoint x: 273, endPoint y: 218, distance: 43.2
click at [273, 218] on tr "Not located 67637 4,684 4684" at bounding box center [286, 220] width 321 height 21
type input "0"
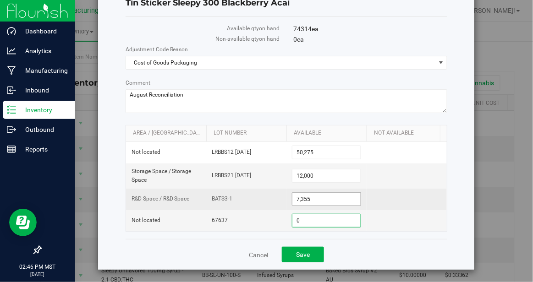
type input "0"
drag, startPoint x: 319, startPoint y: 199, endPoint x: 242, endPoint y: 188, distance: 77.3
click at [242, 189] on tr "R&D Space / R&D Space BATS3-1 7,355 7355" at bounding box center [286, 200] width 321 height 22
type input "0"
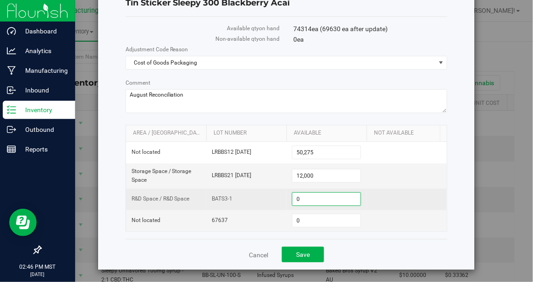
type input "0"
click at [403, 201] on td at bounding box center [407, 200] width 80 height 22
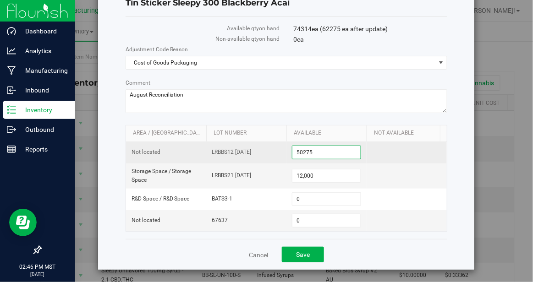
drag, startPoint x: 321, startPoint y: 152, endPoint x: 276, endPoint y: 150, distance: 45.0
click at [276, 150] on tr "Not located LRBBS12 [DATE] 50,275 50275" at bounding box center [286, 153] width 321 height 22
type input "52877"
type input "52,877"
click at [403, 150] on td at bounding box center [407, 153] width 80 height 22
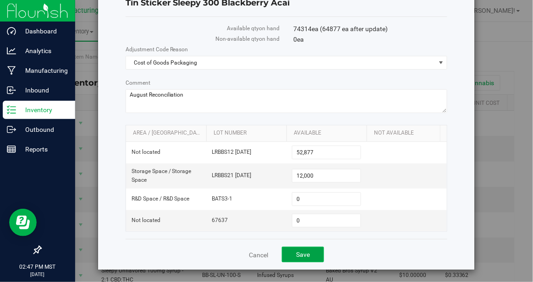
click at [304, 254] on span "Save" at bounding box center [303, 254] width 14 height 7
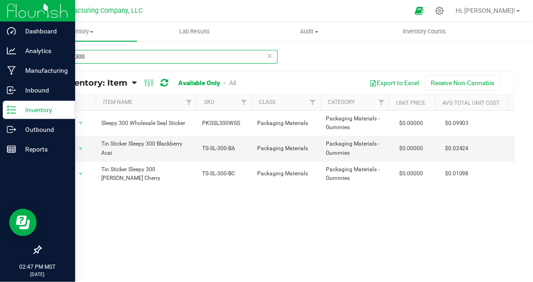
drag, startPoint x: 75, startPoint y: 57, endPoint x: 40, endPoint y: 55, distance: 35.0
click at [39, 55] on div "SLEEPY 300 All Inventory: Item Item Summary Item (default) Item by Strain Item …" at bounding box center [277, 183] width 511 height 287
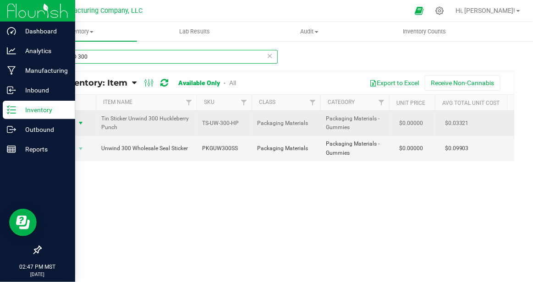
type input "UNWIND 300"
click at [81, 121] on span "select" at bounding box center [80, 123] width 7 height 7
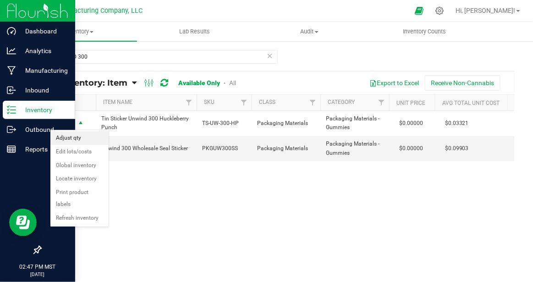
click at [85, 136] on li "Adjust qty" at bounding box center [79, 139] width 58 height 14
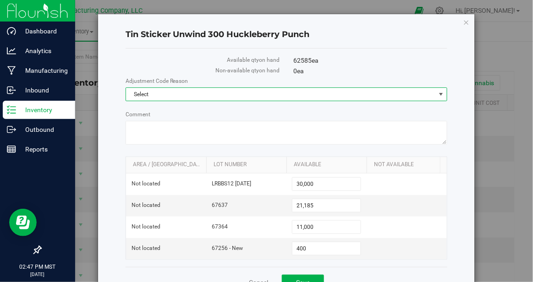
click at [441, 96] on span "select" at bounding box center [441, 94] width 7 height 7
click at [171, 109] on li "Cost of Goods Packaging" at bounding box center [286, 110] width 321 height 14
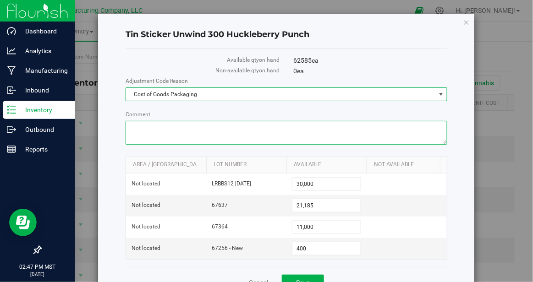
click at [154, 126] on textarea "Comment" at bounding box center [287, 133] width 322 height 24
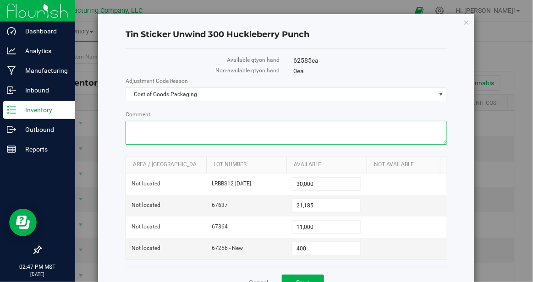
paste textarea "August Reconciliation"
type textarea "August Reconciliation"
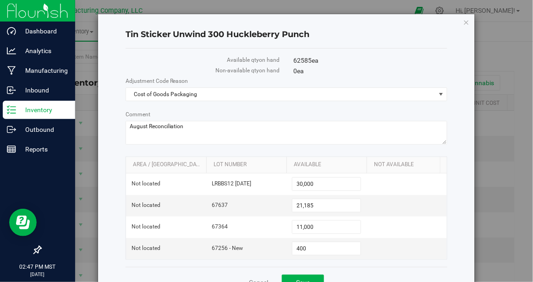
click at [466, 164] on div "Tin Sticker Unwind 300 Huckleberry Punch Available qty on hand 62585 ea Non-ava…" at bounding box center [286, 156] width 377 height 284
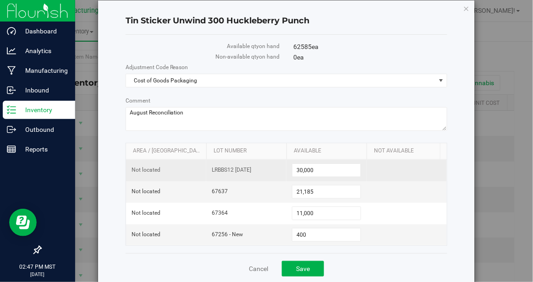
scroll to position [28, 0]
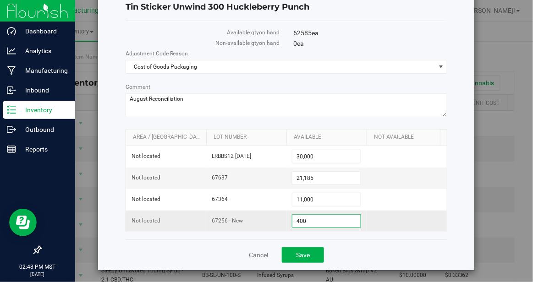
drag, startPoint x: 314, startPoint y: 220, endPoint x: 271, endPoint y: 218, distance: 43.6
click at [271, 218] on tr "Not located 67256 - New 400 400" at bounding box center [286, 221] width 321 height 21
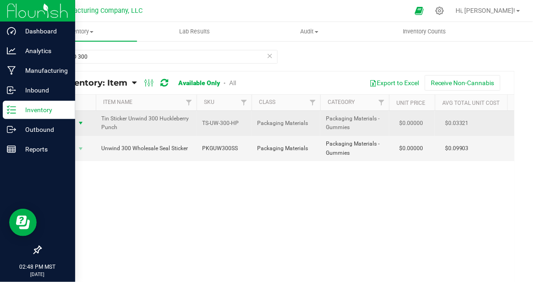
click at [83, 124] on span "select" at bounding box center [80, 123] width 7 height 7
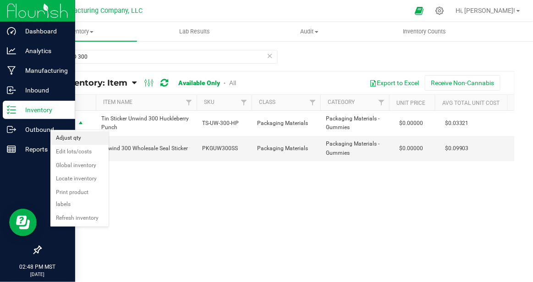
click at [80, 141] on li "Adjust qty" at bounding box center [79, 139] width 58 height 14
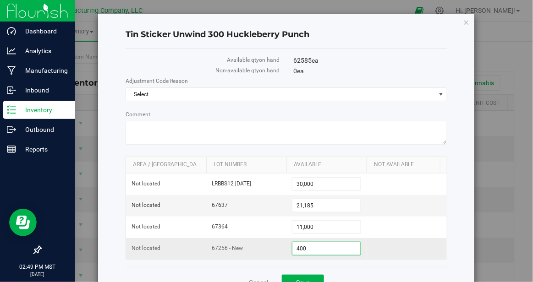
drag, startPoint x: 314, startPoint y: 246, endPoint x: 274, endPoint y: 246, distance: 39.9
click at [273, 246] on tr "Not located 67256 - New 400 400" at bounding box center [286, 248] width 321 height 21
type input "0"
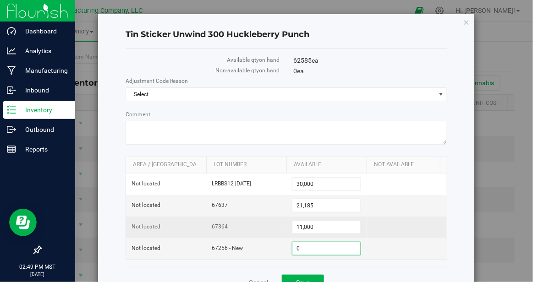
type input "0"
click at [391, 226] on td at bounding box center [407, 228] width 80 height 22
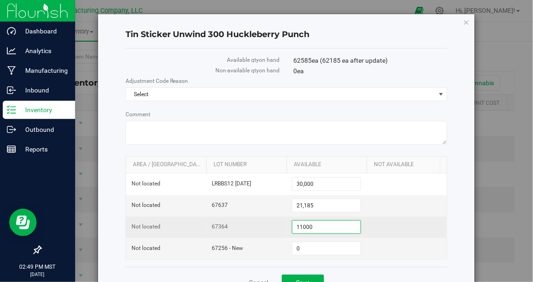
drag, startPoint x: 319, startPoint y: 227, endPoint x: 253, endPoint y: 222, distance: 66.2
click at [253, 222] on tr "Not located 67364 11,000 11000" at bounding box center [286, 228] width 321 height 22
type input "0"
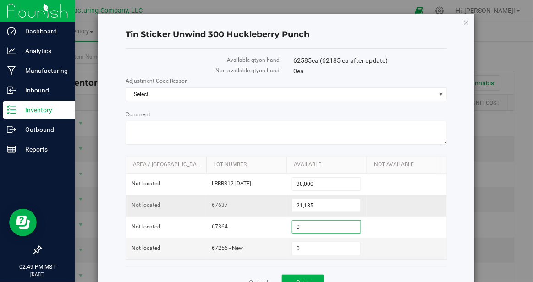
type input "0"
click at [410, 209] on td at bounding box center [407, 206] width 80 height 22
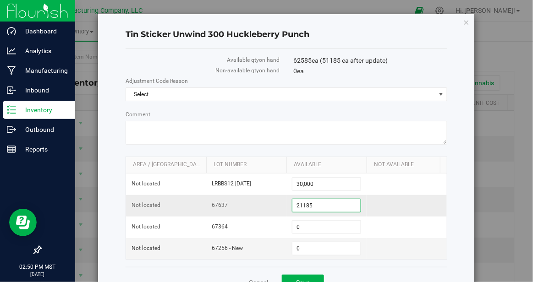
drag, startPoint x: 328, startPoint y: 206, endPoint x: 268, endPoint y: 203, distance: 60.2
click at [268, 203] on tr "Not located 67637 21,185 21185" at bounding box center [286, 206] width 321 height 22
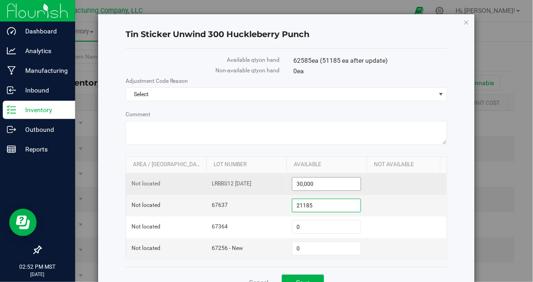
type input "0"
click at [325, 184] on span "30,000 30000" at bounding box center [326, 184] width 69 height 14
drag, startPoint x: 325, startPoint y: 184, endPoint x: 246, endPoint y: 184, distance: 79.3
click at [246, 184] on tr "Not located LRBBS12 [DATE] 30,000 30000" at bounding box center [286, 185] width 321 height 22
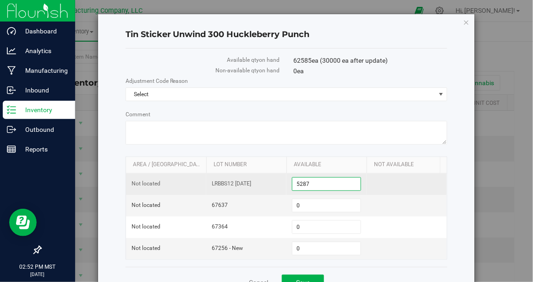
type input "52877"
type input "52,877"
click at [410, 191] on td at bounding box center [407, 185] width 80 height 22
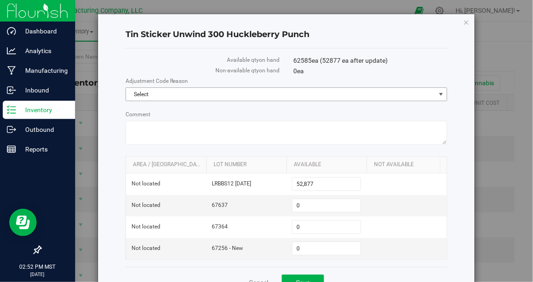
click at [444, 95] on span "select" at bounding box center [441, 94] width 7 height 7
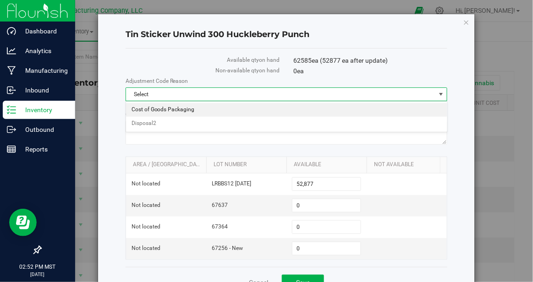
click at [188, 110] on li "Cost of Goods Packaging" at bounding box center [286, 110] width 321 height 14
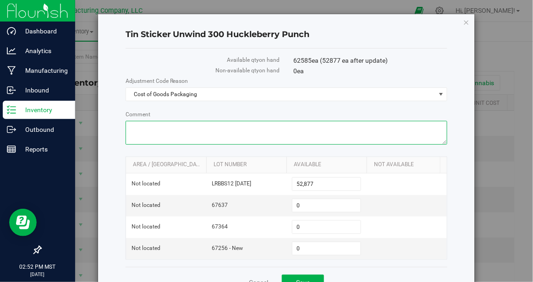
click at [154, 127] on textarea "Comment" at bounding box center [287, 133] width 322 height 24
paste textarea "August Reconciliation"
type textarea "August Reconciliation"
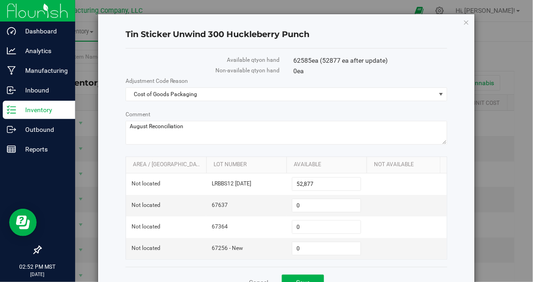
click at [114, 153] on div "Tin Sticker Unwind 300 Huckleberry Punch Available qty on hand 62585 ea (52877 …" at bounding box center [286, 156] width 377 height 284
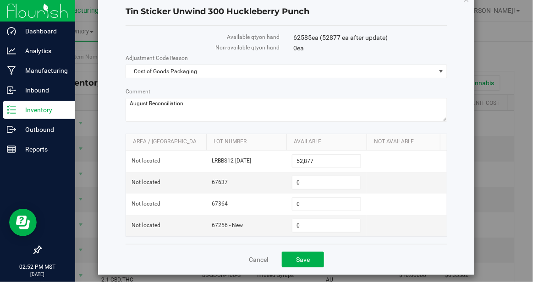
scroll to position [28, 0]
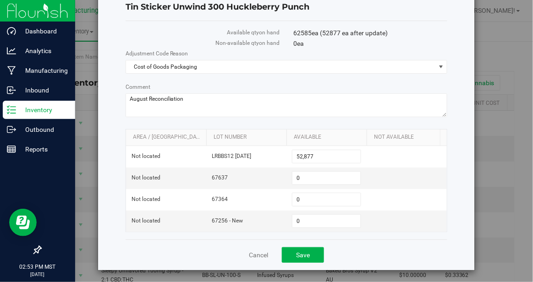
click at [458, 203] on div "Tin Sticker Unwind 300 Huckleberry Punch Available qty on hand 62585 ea (52877 …" at bounding box center [286, 129] width 377 height 284
click at [303, 254] on span "Save" at bounding box center [303, 255] width 14 height 7
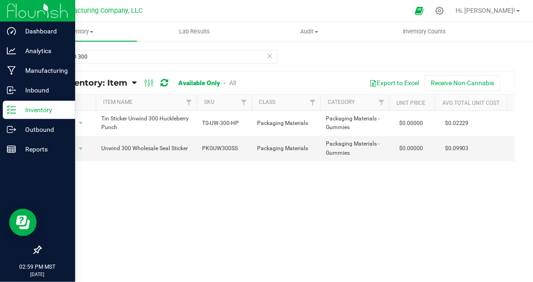
click at [147, 216] on div "Action Action Adjust qty Edit lots/costs Global inventory Locate inventory Prin…" at bounding box center [278, 200] width 474 height 178
drag, startPoint x: 96, startPoint y: 61, endPoint x: 50, endPoint y: 61, distance: 46.3
click at [50, 61] on input "UNWIND 300" at bounding box center [158, 57] width 237 height 14
drag, startPoint x: 98, startPoint y: 57, endPoint x: 43, endPoint y: 56, distance: 54.6
click at [43, 56] on input "UNWIND 300" at bounding box center [158, 57] width 237 height 14
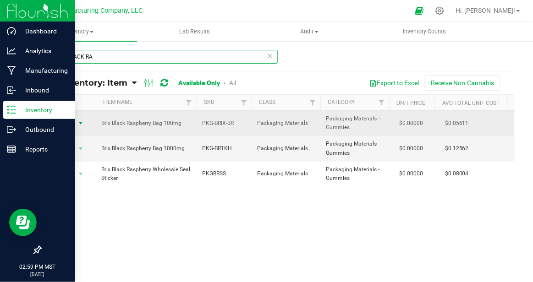
type input "BRIX BLACK RA"
click at [81, 121] on span "select" at bounding box center [80, 123] width 7 height 7
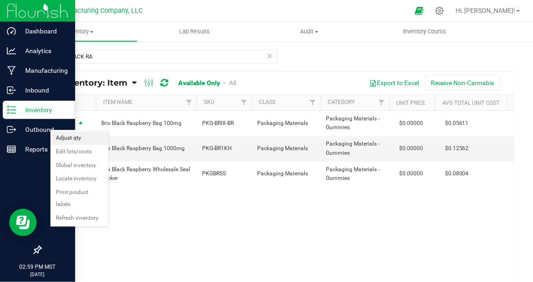
click at [85, 139] on li "Adjust qty" at bounding box center [79, 139] width 58 height 14
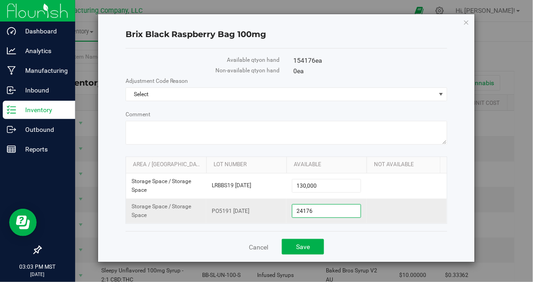
drag, startPoint x: 322, startPoint y: 213, endPoint x: 288, endPoint y: 212, distance: 34.4
click at [288, 212] on td "24,176 24176" at bounding box center [327, 211] width 80 height 25
type input "20100"
type input "20,100"
click at [406, 204] on td at bounding box center [407, 211] width 80 height 25
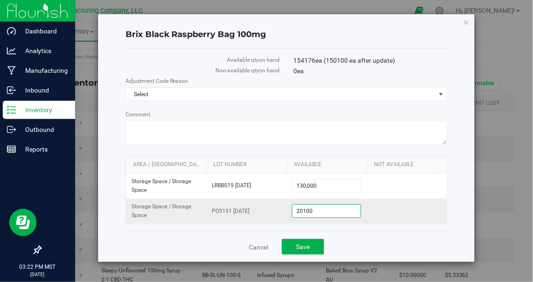
drag, startPoint x: 319, startPoint y: 210, endPoint x: 286, endPoint y: 210, distance: 33.0
click at [286, 210] on tr "Storage Space / Storage Space PO5191 [DATE] 20,100 20100" at bounding box center [286, 211] width 321 height 25
type input "42480"
type input "42,480"
click at [385, 210] on td at bounding box center [407, 211] width 80 height 25
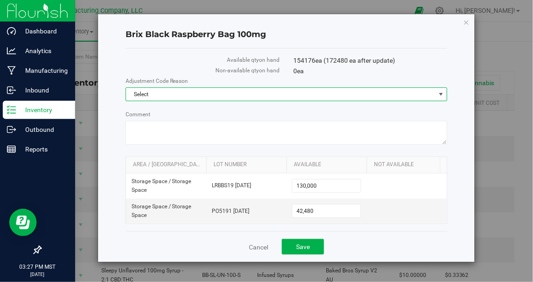
click at [441, 92] on span "select" at bounding box center [441, 94] width 7 height 7
click at [182, 112] on li "Cost of Goods Packaging" at bounding box center [286, 110] width 321 height 14
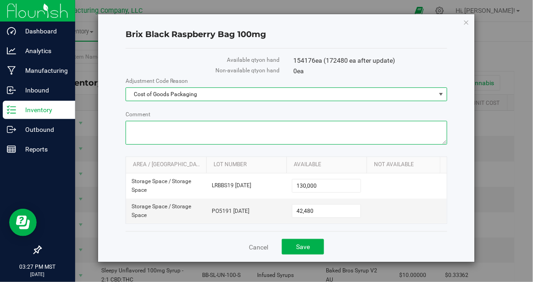
click at [159, 131] on textarea "Comment" at bounding box center [287, 133] width 322 height 24
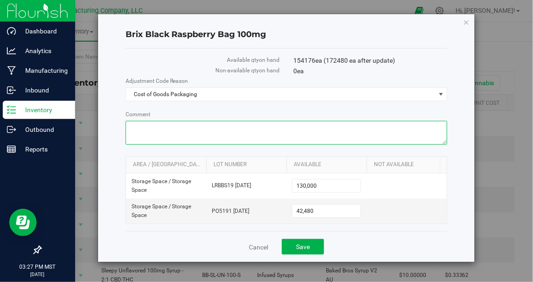
paste textarea "August Reconciliation"
type textarea "August Reconciliation"
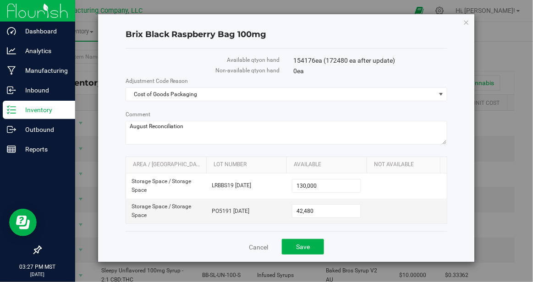
click at [458, 198] on div "Brix Black Raspberry Bag 100mg Available qty on hand 154176 ea (172480 ea after…" at bounding box center [286, 138] width 377 height 248
click at [304, 245] on span "Save" at bounding box center [303, 246] width 14 height 7
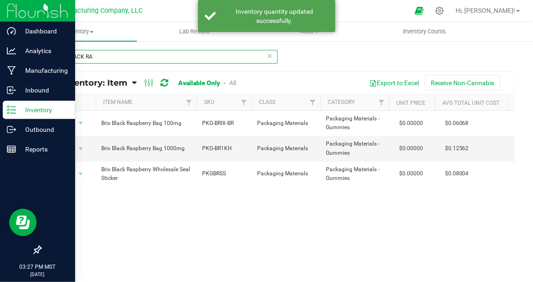
click at [101, 59] on input "BRIX BLACK RA" at bounding box center [158, 57] width 237 height 14
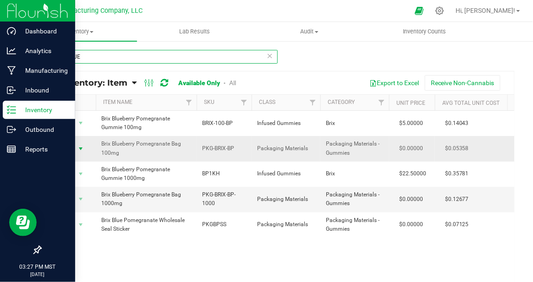
type input "BRIX BLUE"
click at [80, 146] on span "select" at bounding box center [80, 148] width 7 height 7
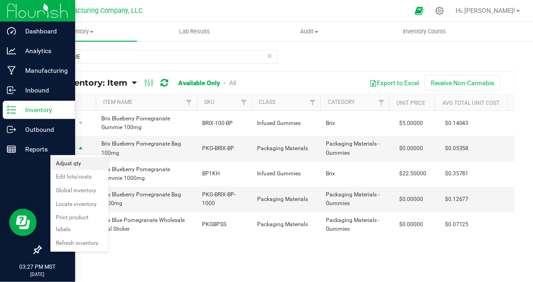
click at [83, 169] on li "Adjust qty" at bounding box center [79, 164] width 58 height 14
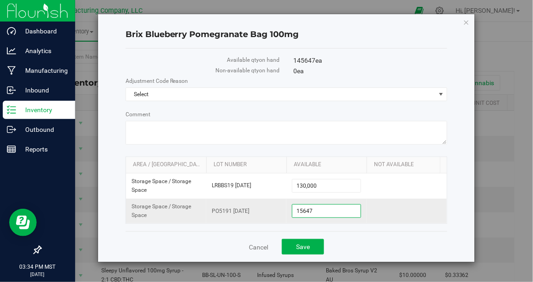
drag, startPoint x: 320, startPoint y: 210, endPoint x: 269, endPoint y: 208, distance: 50.9
click at [269, 208] on tr "Storage Space / Storage Space PO5191 [DATE] 15,647 15647" at bounding box center [286, 211] width 321 height 25
type input "26"
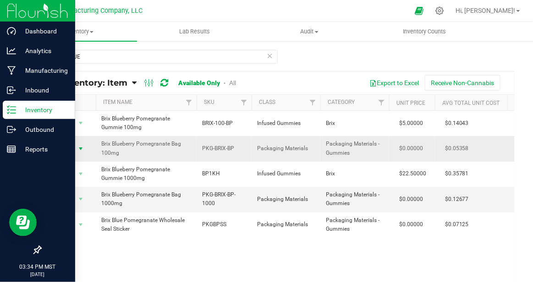
click at [80, 148] on span "select" at bounding box center [80, 148] width 7 height 7
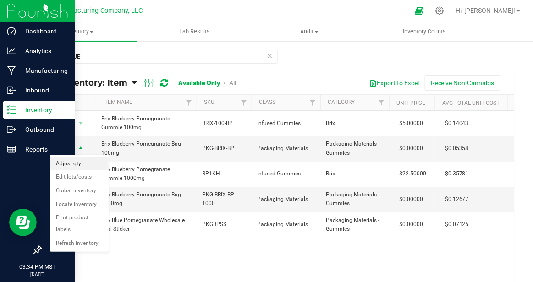
click at [83, 159] on li "Adjust qty" at bounding box center [79, 164] width 58 height 14
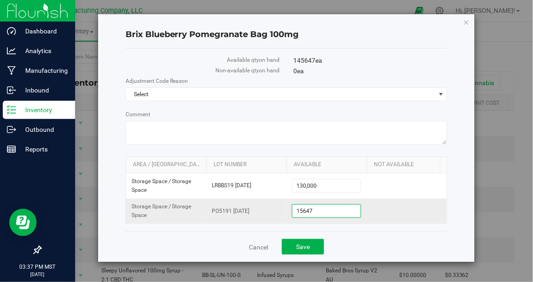
drag, startPoint x: 324, startPoint y: 209, endPoint x: 260, endPoint y: 214, distance: 63.5
click at [260, 214] on tr "Storage Space / Storage Space PO5191 [DATE] 15,647 15647" at bounding box center [286, 211] width 321 height 25
type input "1"
type input "27"
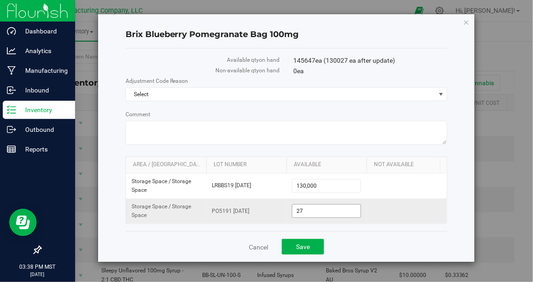
click at [310, 211] on span "27 27" at bounding box center [326, 211] width 69 height 14
type input "26726"
type input "26,726"
click at [411, 214] on td at bounding box center [407, 211] width 80 height 25
click at [441, 94] on span "select" at bounding box center [441, 94] width 7 height 7
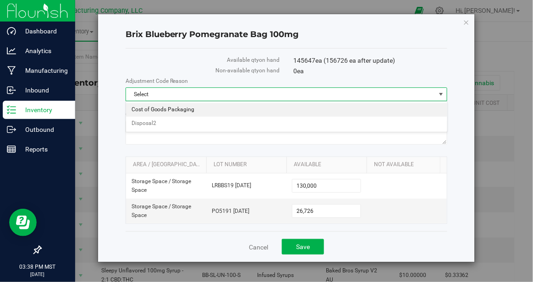
click at [203, 110] on li "Cost of Goods Packaging" at bounding box center [286, 110] width 321 height 14
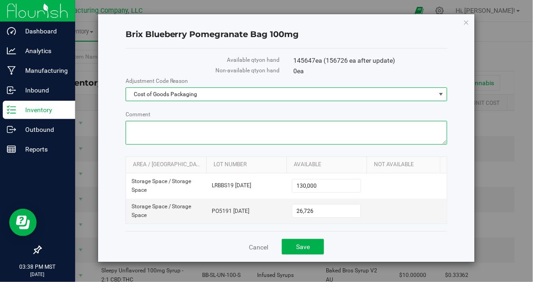
click at [180, 131] on textarea "Comment" at bounding box center [287, 133] width 322 height 24
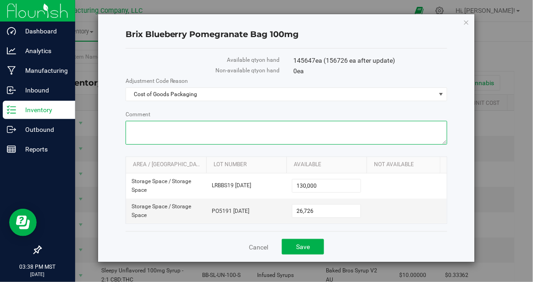
paste textarea "August Reconciliation"
type textarea "August Reconciliation"
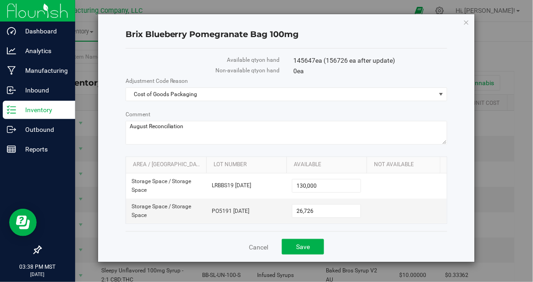
click at [462, 187] on div "Brix Blueberry Pomegranate Bag 100mg Available qty on hand 145647 ea (156726 ea…" at bounding box center [286, 138] width 377 height 248
click at [301, 245] on span "Save" at bounding box center [303, 246] width 14 height 7
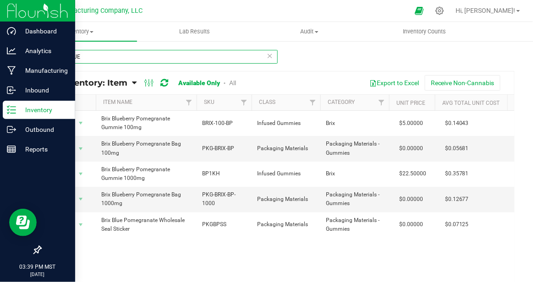
click at [98, 57] on input "BRIX BLUE" at bounding box center [158, 57] width 237 height 14
type input "BRIX STRAW"
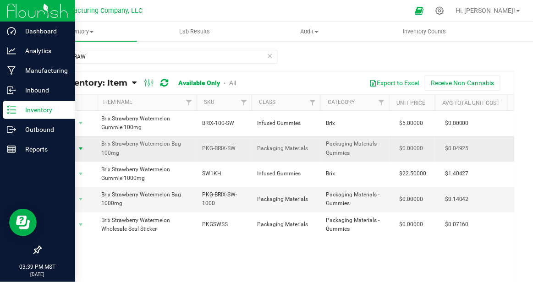
click at [82, 149] on span "select" at bounding box center [80, 148] width 7 height 7
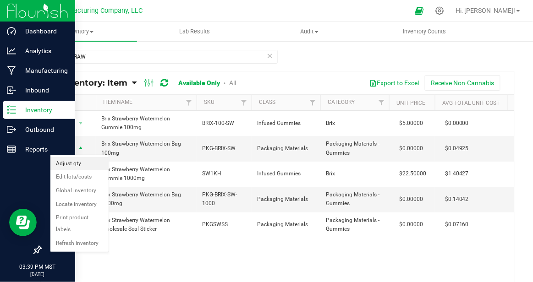
click at [83, 162] on li "Adjust qty" at bounding box center [79, 164] width 58 height 14
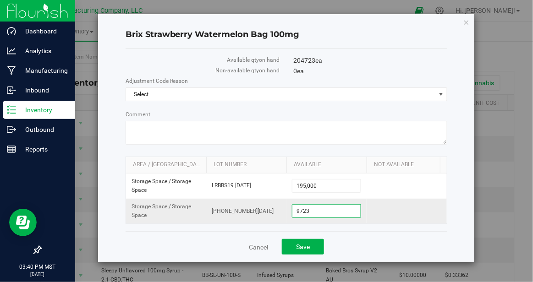
drag, startPoint x: 317, startPoint y: 210, endPoint x: 285, endPoint y: 208, distance: 32.6
click at [285, 208] on tr "Storage Space / Storage Space [PHONE_NUMBER][DATE] 9,723 9723" at bounding box center [286, 211] width 321 height 25
type input "25200"
type input "25,200"
click at [391, 214] on td at bounding box center [407, 211] width 80 height 25
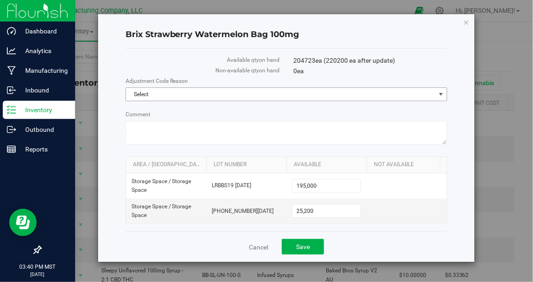
click at [442, 95] on span "select" at bounding box center [441, 94] width 7 height 7
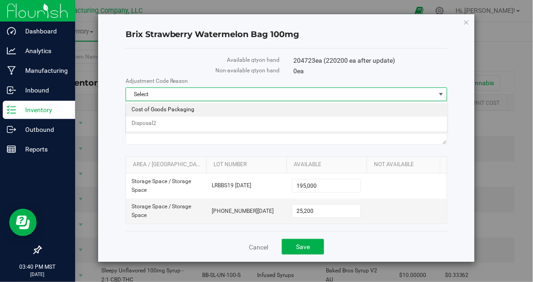
click at [228, 113] on li "Cost of Goods Packaging" at bounding box center [286, 110] width 321 height 14
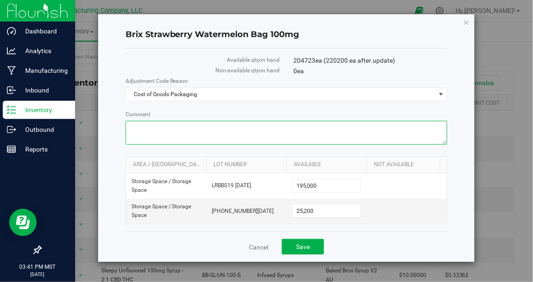
click at [171, 129] on textarea "Comment" at bounding box center [287, 133] width 322 height 24
paste textarea "August Reconciliation"
type textarea "August Reconciliation"
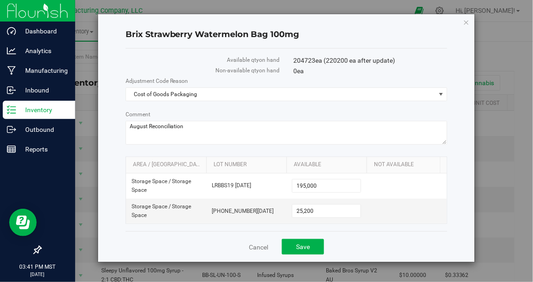
click at [465, 174] on div "Brix Strawberry Watermelon Bag 100mg Available qty on hand 204723 ea (220200 ea…" at bounding box center [286, 138] width 377 height 248
click at [304, 247] on span "Save" at bounding box center [303, 246] width 14 height 7
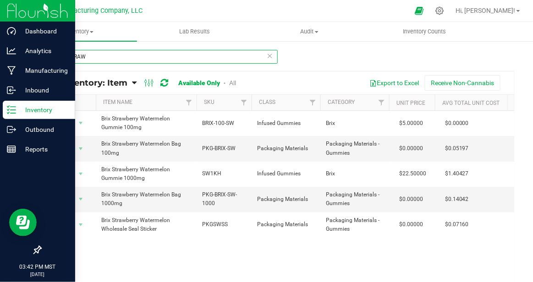
click at [92, 59] on input "BRIX STRAW" at bounding box center [158, 57] width 237 height 14
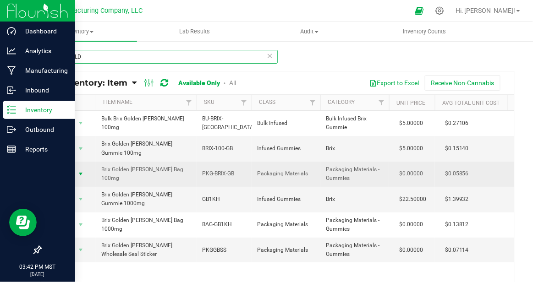
type input "BRIX GOLD"
click at [82, 171] on span "select" at bounding box center [80, 174] width 7 height 7
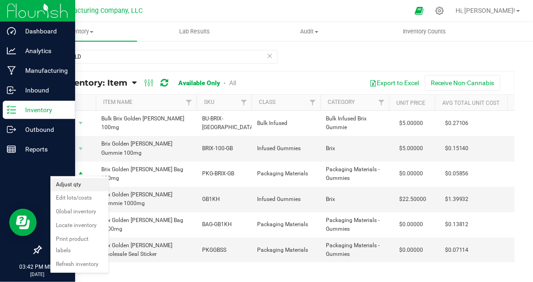
click at [84, 189] on li "Adjust qty" at bounding box center [79, 185] width 58 height 14
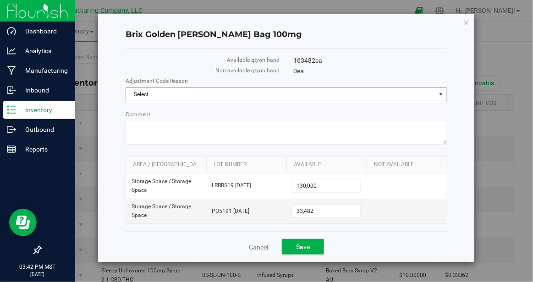
click at [442, 94] on span "select" at bounding box center [441, 94] width 7 height 7
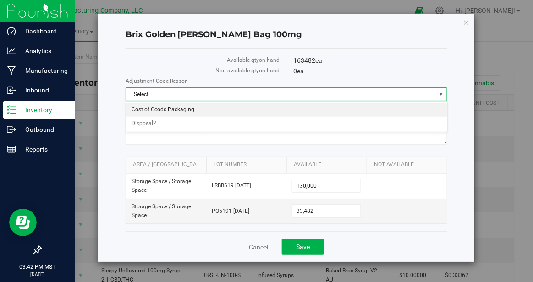
click at [306, 114] on li "Cost of Goods Packaging" at bounding box center [286, 110] width 321 height 14
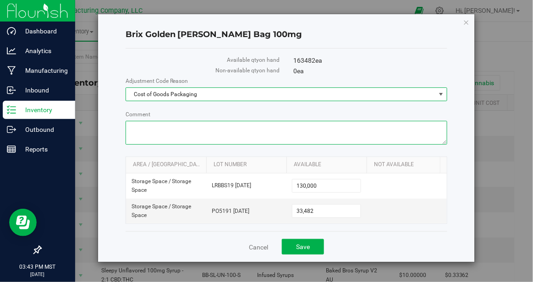
click at [226, 132] on textarea "Comment" at bounding box center [287, 133] width 322 height 24
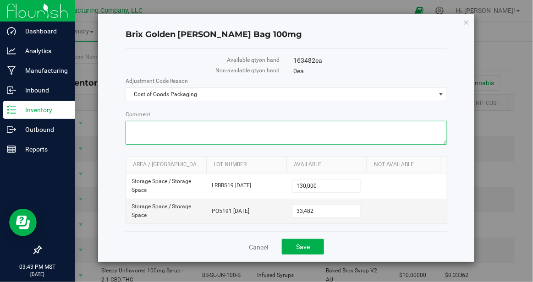
paste textarea "August Reconciliation"
type textarea "August Reconciliation"
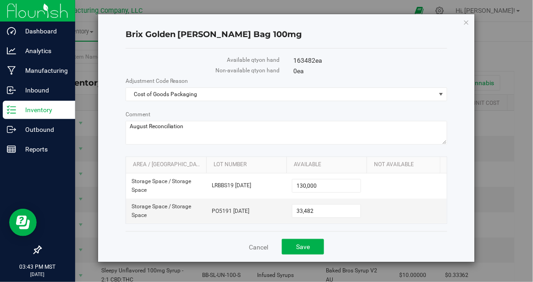
click at [453, 190] on div "Brix Golden [PERSON_NAME] Bag 100mg Available qty on hand 163482 ea Non-availab…" at bounding box center [286, 138] width 377 height 248
click at [309, 246] on span "Save" at bounding box center [303, 246] width 14 height 7
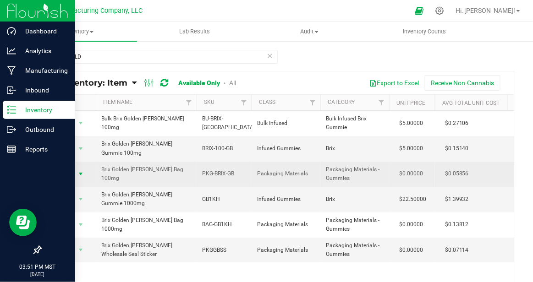
click at [82, 171] on span "select" at bounding box center [80, 174] width 7 height 7
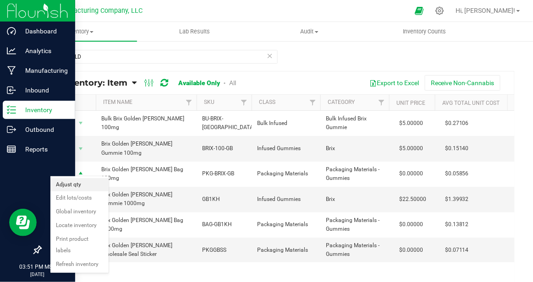
click at [82, 185] on li "Adjust qty" at bounding box center [79, 185] width 58 height 14
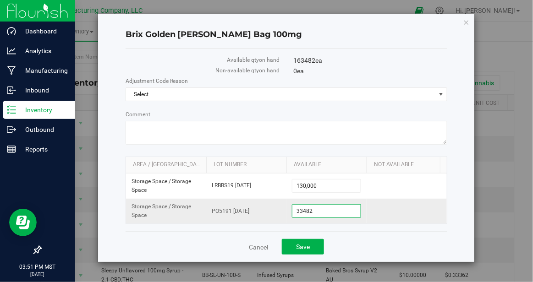
drag, startPoint x: 324, startPoint y: 211, endPoint x: 278, endPoint y: 207, distance: 46.0
click at [277, 207] on tr "Storage Space / Storage Space PO5191 [DATE] 33,482 33482" at bounding box center [286, 211] width 321 height 25
type input "40205"
type input "40,205"
click at [377, 211] on td at bounding box center [407, 211] width 80 height 25
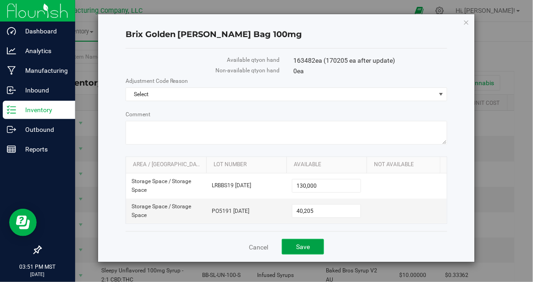
click at [302, 246] on span "Save" at bounding box center [303, 246] width 14 height 7
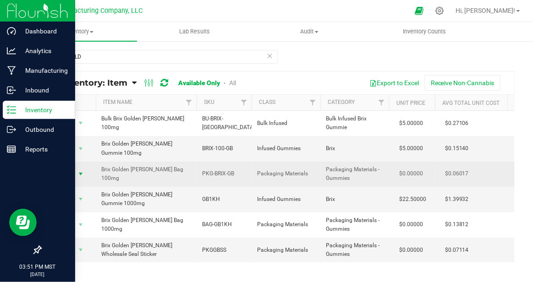
click at [81, 171] on span "select" at bounding box center [80, 174] width 7 height 7
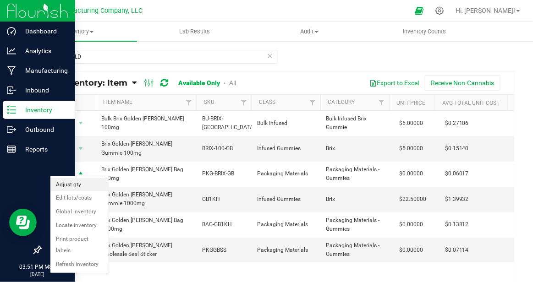
click at [77, 183] on li "Adjust qty" at bounding box center [79, 185] width 58 height 14
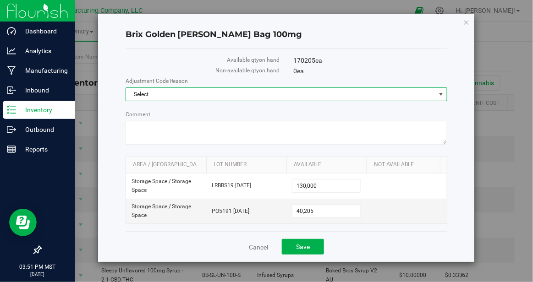
click at [441, 94] on span "select" at bounding box center [441, 94] width 7 height 7
click at [221, 113] on li "Cost of Goods Packaging" at bounding box center [286, 110] width 321 height 14
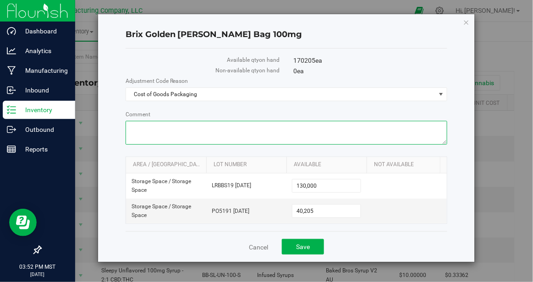
click at [202, 134] on textarea "Comment" at bounding box center [287, 133] width 322 height 24
paste textarea "August Reconciliation"
type textarea "August Reconciliation"
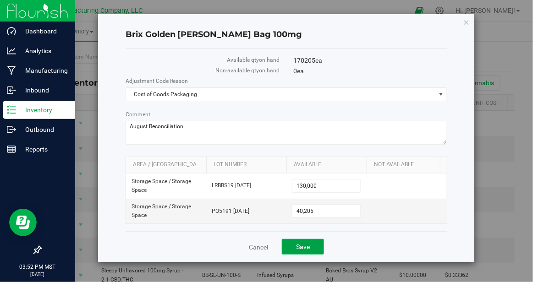
click at [289, 245] on button "Save" at bounding box center [303, 247] width 42 height 16
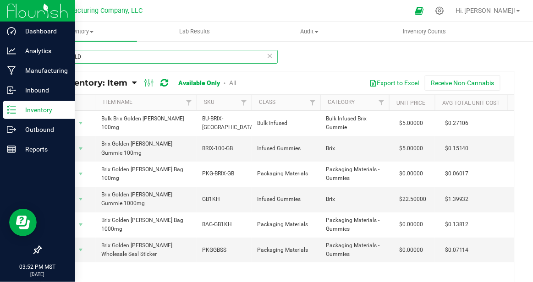
click at [100, 58] on input "BRIX GOLD" at bounding box center [158, 57] width 237 height 14
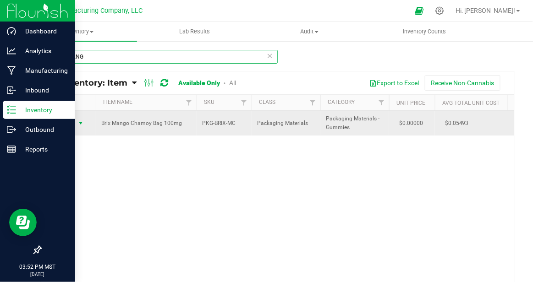
type input "BRIX MANG"
click at [79, 121] on span "select" at bounding box center [80, 123] width 7 height 7
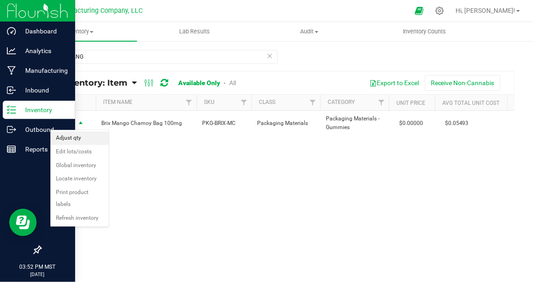
click at [82, 134] on li "Adjust qty" at bounding box center [79, 139] width 58 height 14
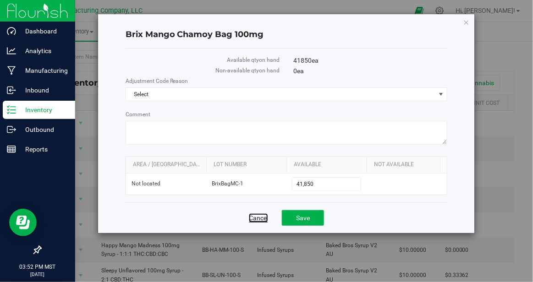
click at [260, 216] on link "Cancel" at bounding box center [258, 218] width 19 height 9
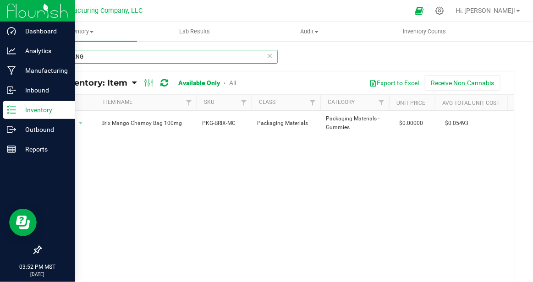
drag, startPoint x: 99, startPoint y: 59, endPoint x: 43, endPoint y: 55, distance: 56.1
click at [43, 55] on input "BRIX MANG" at bounding box center [158, 57] width 237 height 14
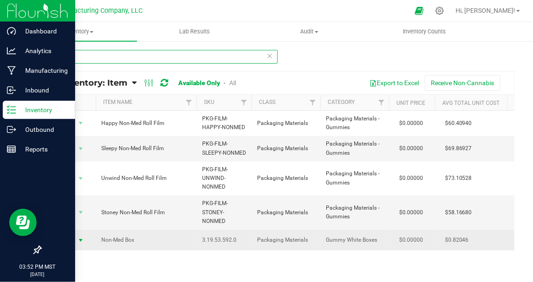
type input "NON"
click at [81, 238] on span "select" at bounding box center [80, 240] width 7 height 7
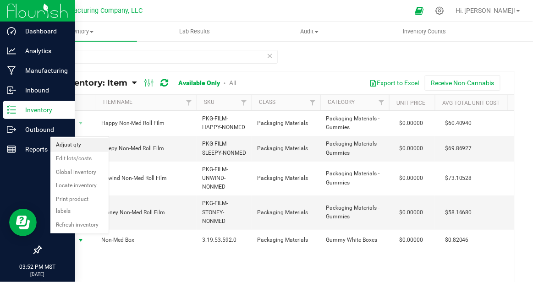
click at [88, 148] on li "Adjust qty" at bounding box center [79, 145] width 58 height 14
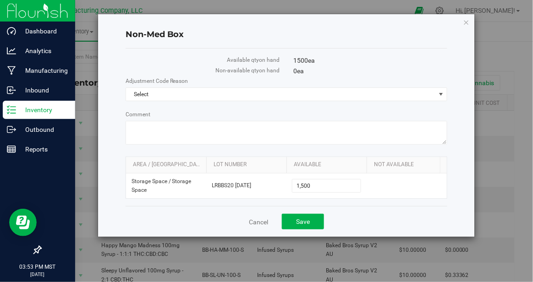
click at [508, 160] on div "Non-Med Box Available qty on hand 1500 ea Non-available qty on hand 0 ea Adjust…" at bounding box center [270, 141] width 540 height 282
click at [441, 93] on span "select" at bounding box center [441, 94] width 7 height 7
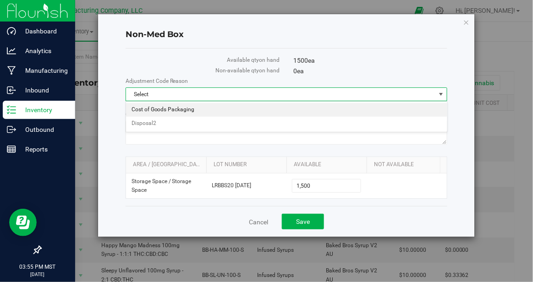
click at [193, 110] on li "Cost of Goods Packaging" at bounding box center [286, 110] width 321 height 14
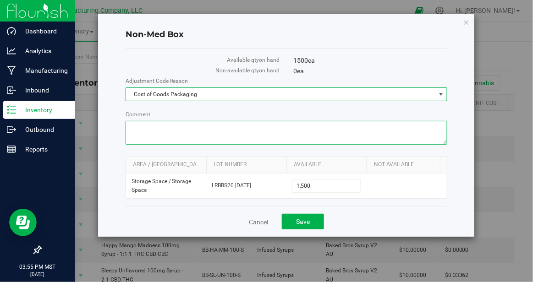
click at [145, 134] on textarea "Comment" at bounding box center [287, 133] width 322 height 24
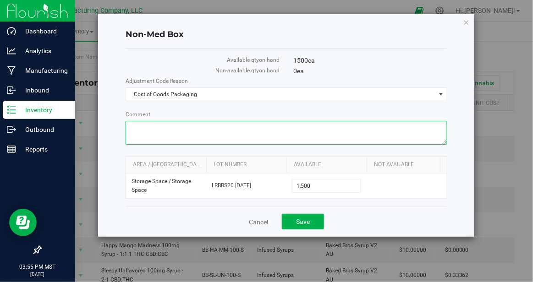
paste textarea "August Reconciliation"
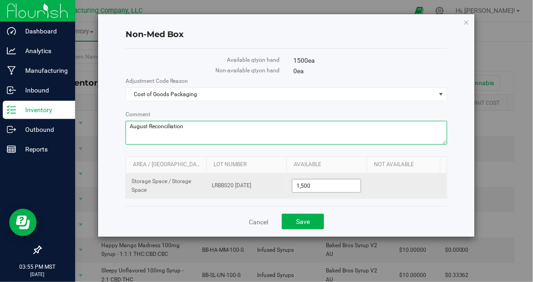
type textarea "August Reconciliation"
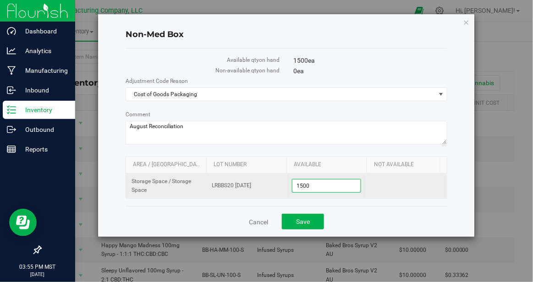
drag, startPoint x: 321, startPoint y: 185, endPoint x: 277, endPoint y: 178, distance: 44.1
click at [277, 178] on tr "Storage Space / Storage Space LRBBS20 [DATE] 1,500 1500" at bounding box center [286, 186] width 321 height 25
type input "3400"
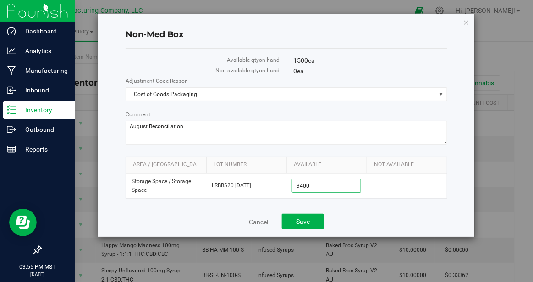
type input "3,400"
click at [391, 208] on div "Cancel Save" at bounding box center [287, 221] width 322 height 31
click at [305, 220] on span "Save" at bounding box center [303, 221] width 14 height 7
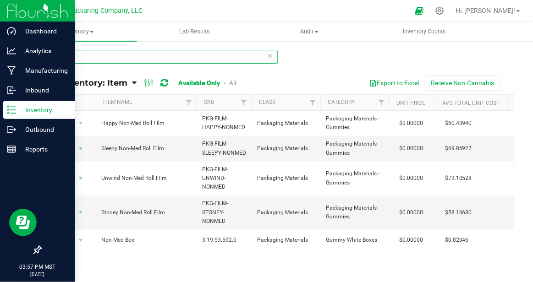
drag, startPoint x: 76, startPoint y: 60, endPoint x: 53, endPoint y: 60, distance: 22.9
click at [53, 60] on input "NON" at bounding box center [158, 57] width 237 height 14
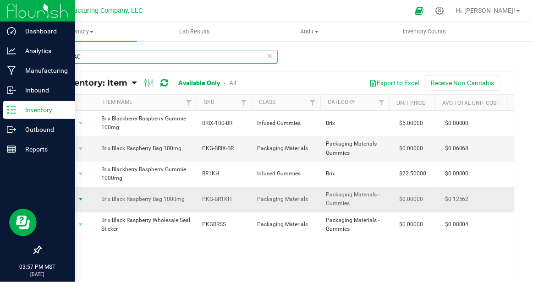
type input "BRIX BLAC"
click at [81, 200] on span "select" at bounding box center [80, 199] width 7 height 7
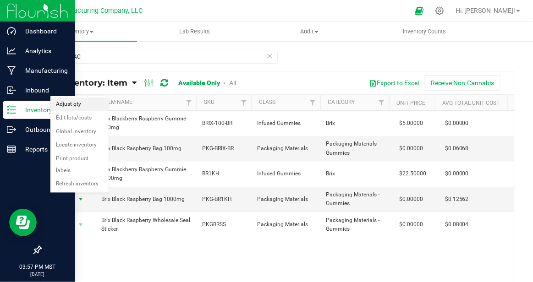
click at [93, 105] on li "Adjust qty" at bounding box center [79, 105] width 58 height 14
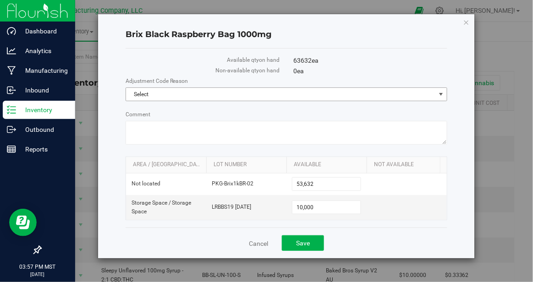
click at [441, 94] on span "select" at bounding box center [441, 94] width 7 height 7
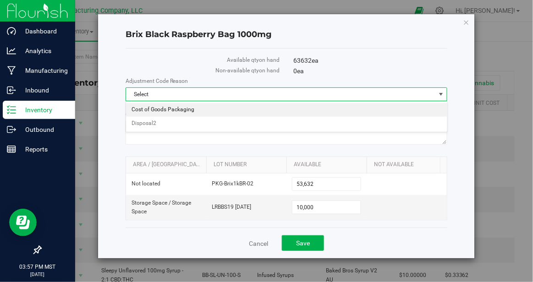
click at [212, 109] on li "Cost of Goods Packaging" at bounding box center [286, 110] width 321 height 14
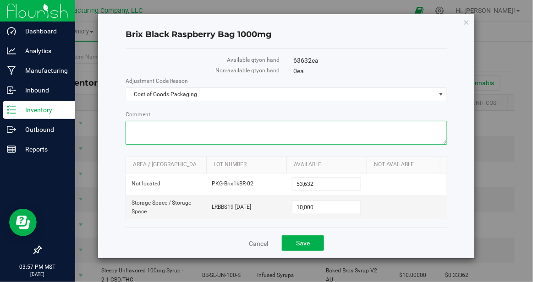
click at [170, 132] on textarea "Comment" at bounding box center [287, 133] width 322 height 24
paste textarea "August Reconciliation"
type textarea "August Reconciliation"
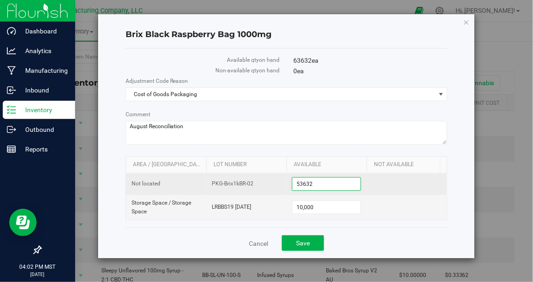
drag, startPoint x: 320, startPoint y: 183, endPoint x: 266, endPoint y: 179, distance: 53.4
click at [266, 179] on tr "Not located PKG-Brix1kBR-02 53,632 53632" at bounding box center [286, 185] width 321 height 22
type input "50694"
type input "50,694"
click at [417, 179] on td at bounding box center [407, 185] width 80 height 22
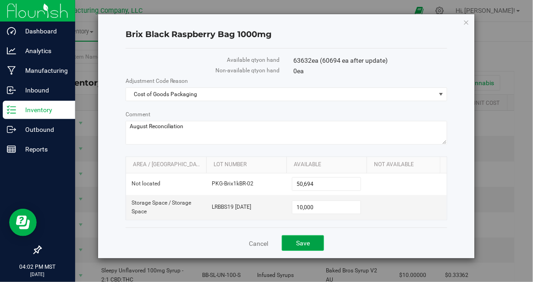
click at [299, 241] on span "Save" at bounding box center [303, 243] width 14 height 7
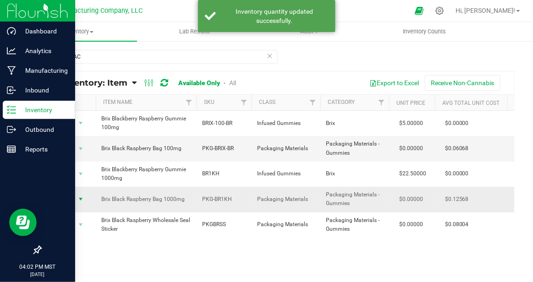
click at [78, 198] on span "select" at bounding box center [80, 199] width 7 height 7
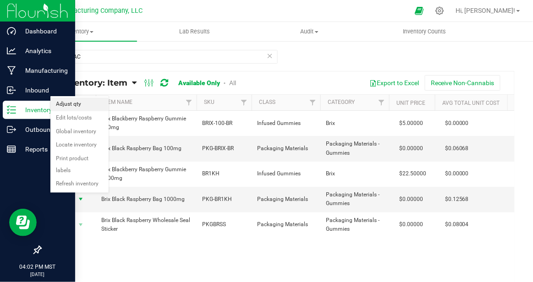
click at [88, 107] on li "Adjust qty" at bounding box center [79, 105] width 58 height 14
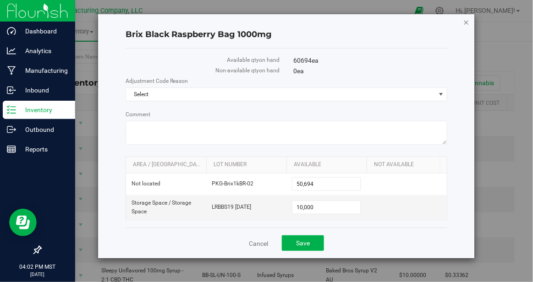
click at [467, 24] on icon "button" at bounding box center [466, 22] width 6 height 11
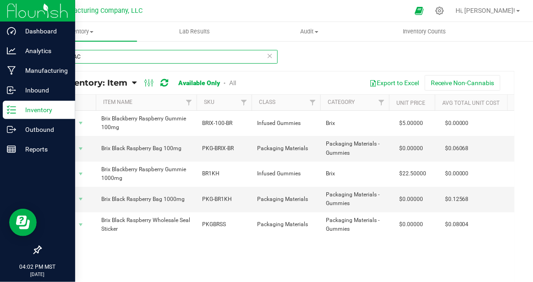
click at [92, 55] on input "BRIX BLAC" at bounding box center [158, 57] width 237 height 14
click at [92, 58] on input "BRIX BLAC" at bounding box center [158, 57] width 237 height 14
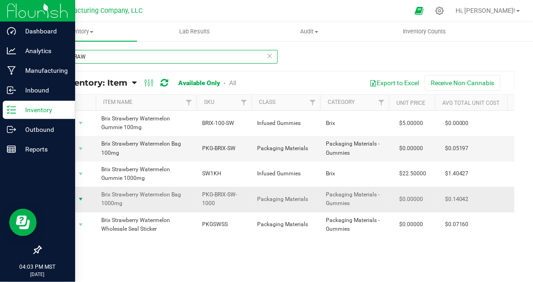
type input "BRIX STRAW"
click at [80, 199] on span "select" at bounding box center [80, 199] width 7 height 7
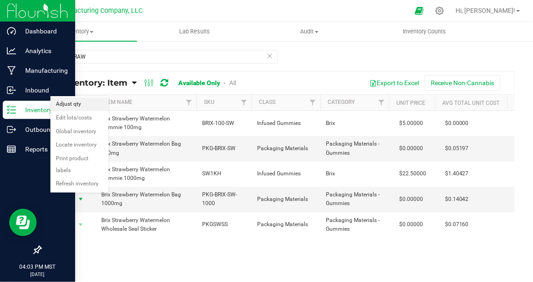
click at [95, 103] on li "Adjust qty" at bounding box center [79, 105] width 58 height 14
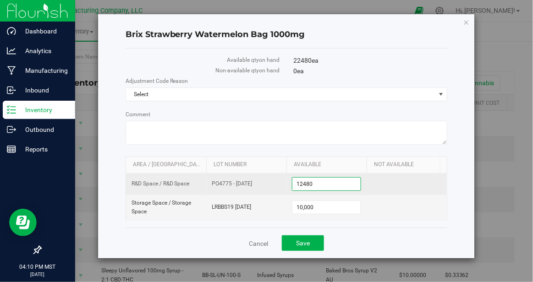
drag, startPoint x: 320, startPoint y: 187, endPoint x: 276, endPoint y: 178, distance: 44.0
click at [276, 178] on tr "R&D Space / R&D Space PO4775 - [DATE] 12,480 12480" at bounding box center [286, 185] width 321 height 22
type input "55455"
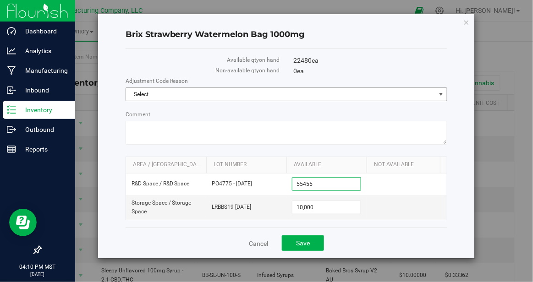
type input "55,455"
click at [441, 92] on span "select" at bounding box center [441, 94] width 7 height 7
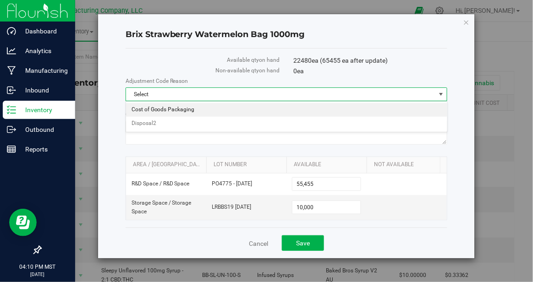
click at [191, 112] on li "Cost of Goods Packaging" at bounding box center [286, 110] width 321 height 14
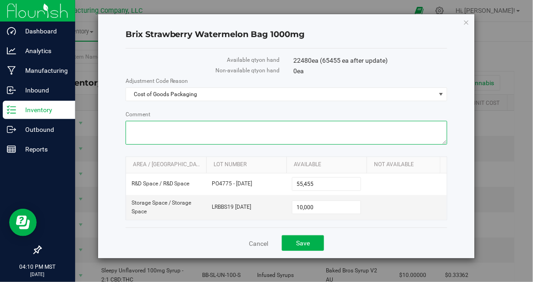
click at [155, 128] on textarea "Comment" at bounding box center [287, 133] width 322 height 24
paste textarea "August Reconciliation"
type textarea "August Reconciliation"
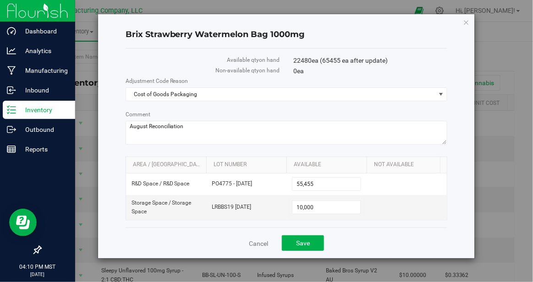
click at [457, 178] on div "Brix Strawberry Watermelon Bag 1000mg Available qty on hand 22480 ea (65455 ea …" at bounding box center [286, 136] width 377 height 244
click at [312, 240] on button "Save" at bounding box center [303, 244] width 42 height 16
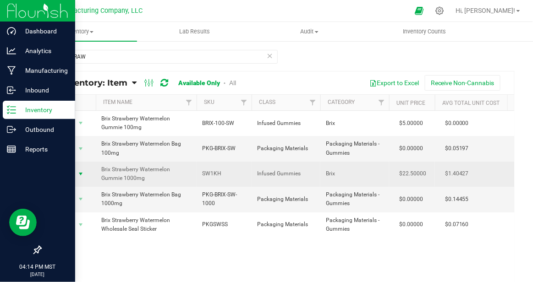
click at [81, 173] on span "select" at bounding box center [80, 174] width 7 height 7
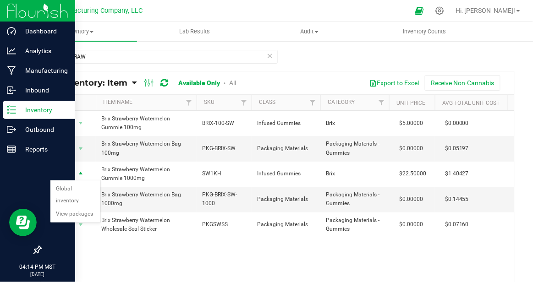
click at [185, 265] on div "Action Action Global inventory View packages Brix Strawberry Watermelon Gummie …" at bounding box center [278, 200] width 474 height 178
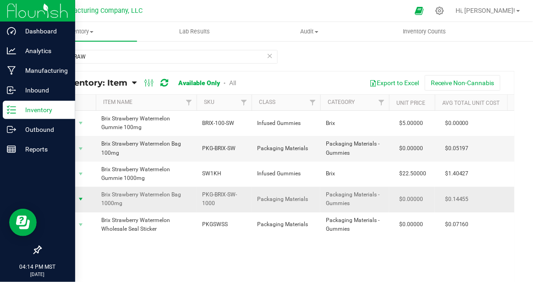
click at [79, 199] on span "select" at bounding box center [80, 199] width 7 height 7
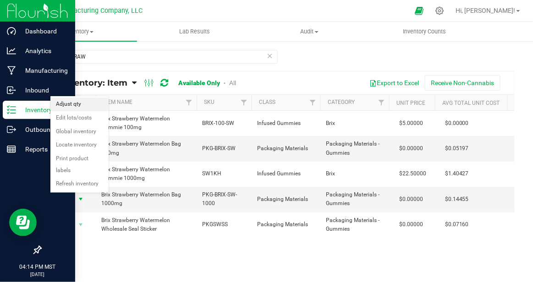
click at [90, 104] on li "Adjust qty" at bounding box center [79, 105] width 58 height 14
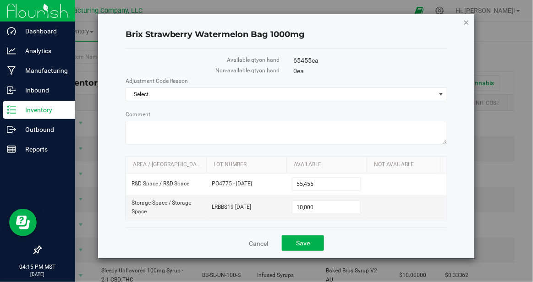
click at [466, 22] on icon "button" at bounding box center [466, 22] width 6 height 11
